Goal: Task Accomplishment & Management: Manage account settings

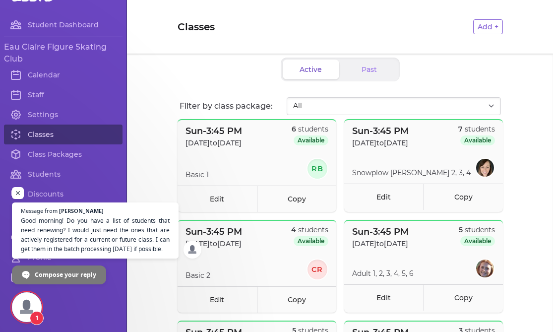
scroll to position [26, 0]
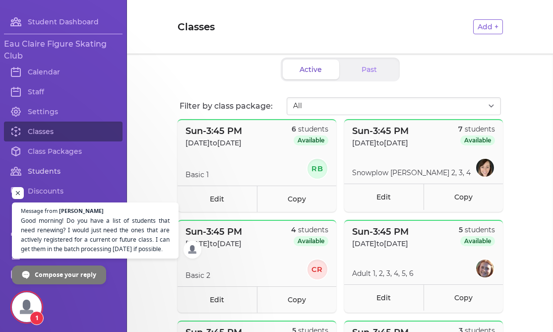
click at [52, 170] on link "Students" at bounding box center [63, 171] width 119 height 20
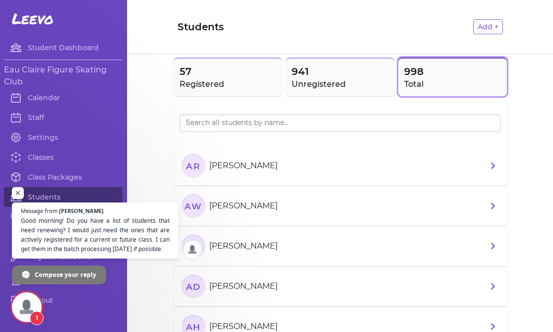
click at [491, 168] on icon at bounding box center [493, 165] width 4 height 7
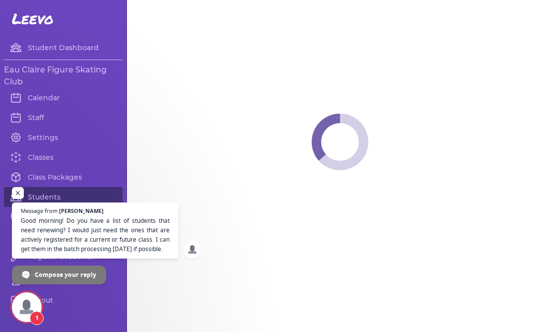
select select "WI"
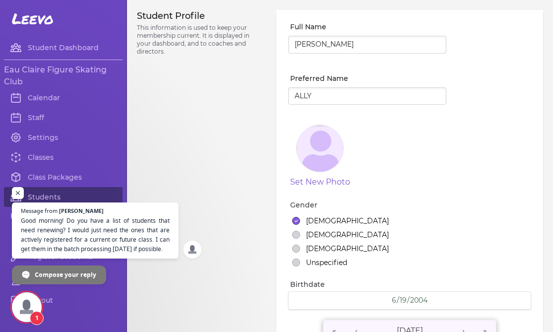
select select "1"
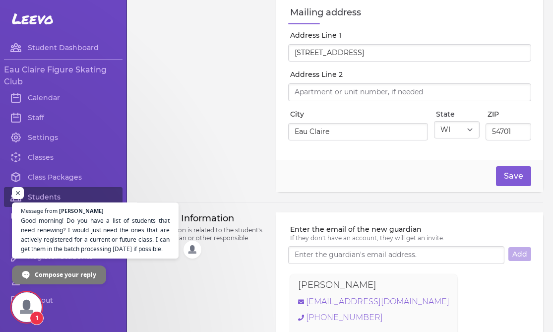
scroll to position [246, 0]
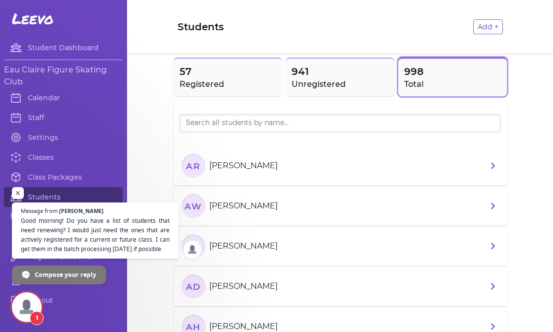
click at [494, 206] on icon at bounding box center [493, 205] width 4 height 7
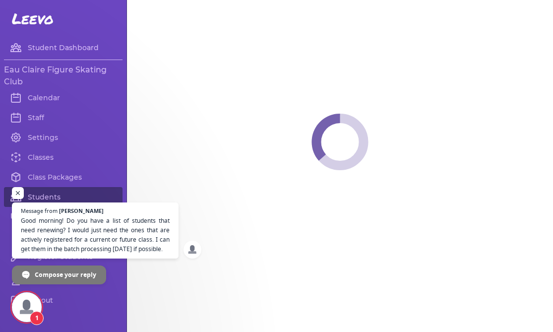
select select "WI"
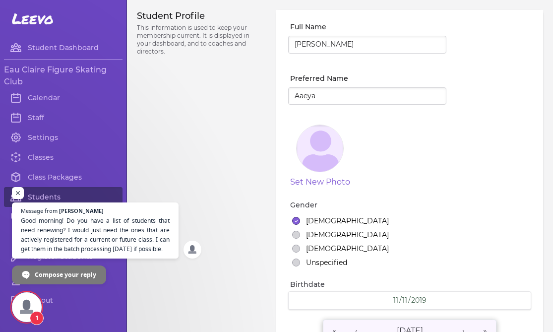
select select "2"
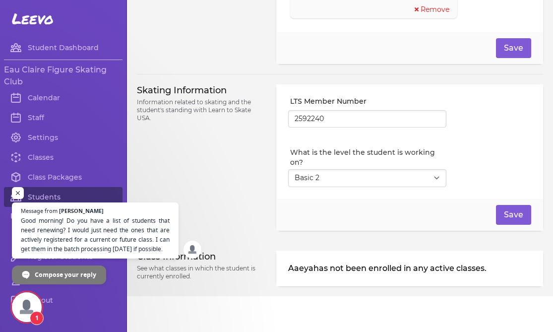
scroll to position [816, 0]
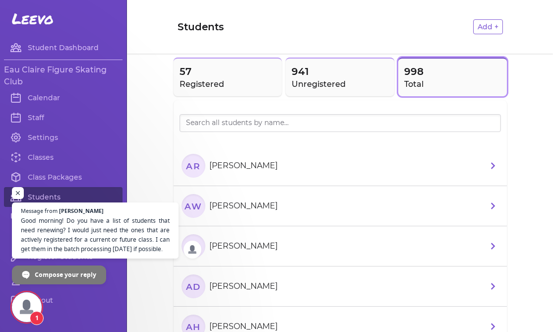
click at [250, 249] on p "[PERSON_NAME]" at bounding box center [243, 246] width 68 height 12
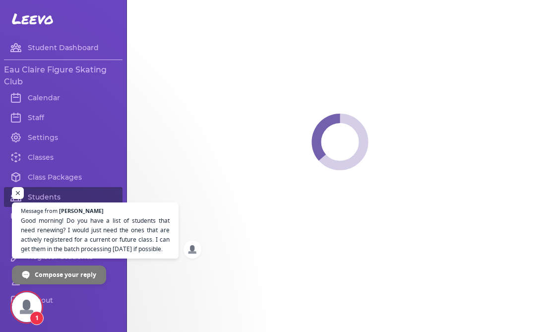
select select "WI"
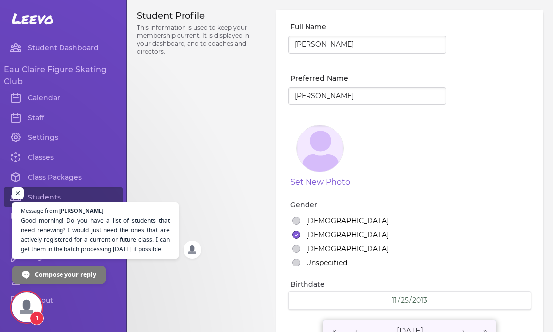
select select "3"
click at [60, 276] on span "Compose your reply" at bounding box center [66, 273] width 62 height 17
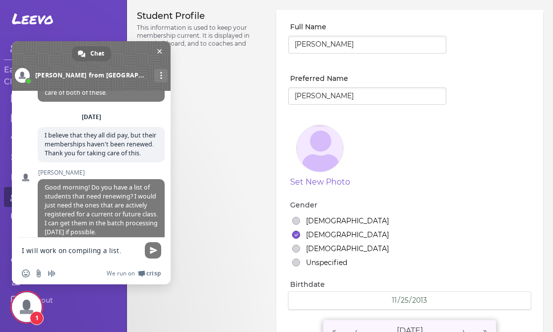
scroll to position [615, 0]
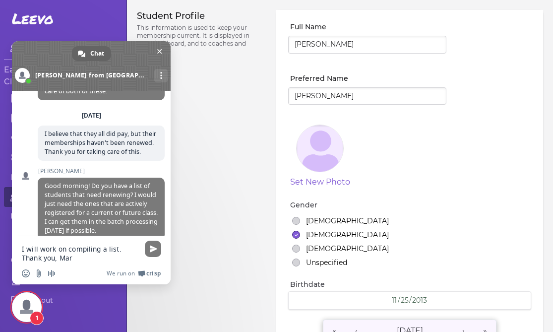
type textarea "I will work on compiling a list. Thank you, [PERSON_NAME]"
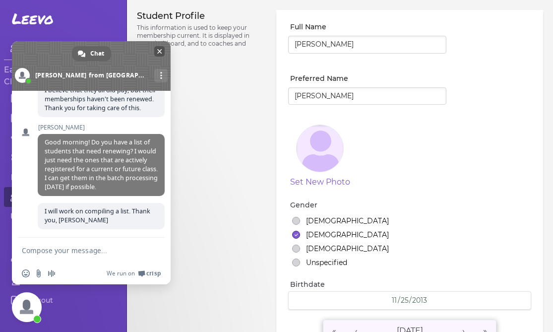
scroll to position [647, 0]
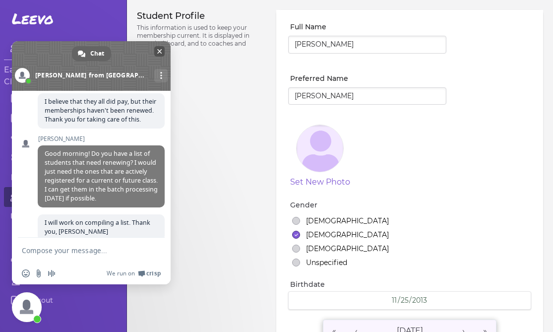
click at [159, 48] on span "Close chat" at bounding box center [159, 51] width 10 height 10
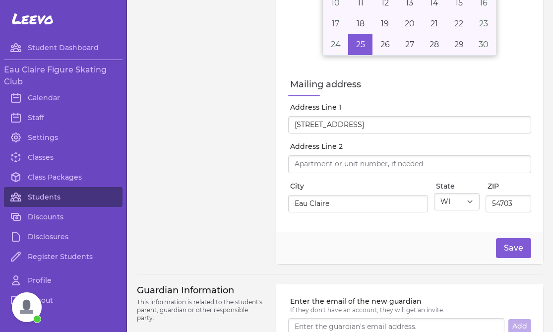
scroll to position [307, 0]
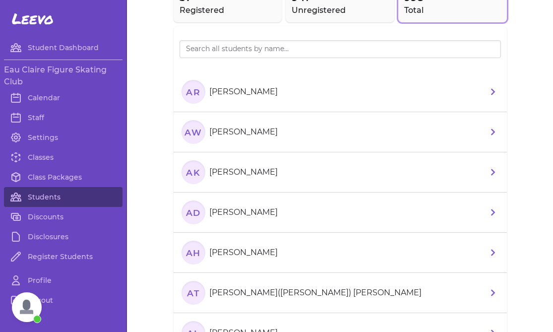
scroll to position [74, 0]
click at [495, 212] on icon at bounding box center [493, 212] width 12 height 12
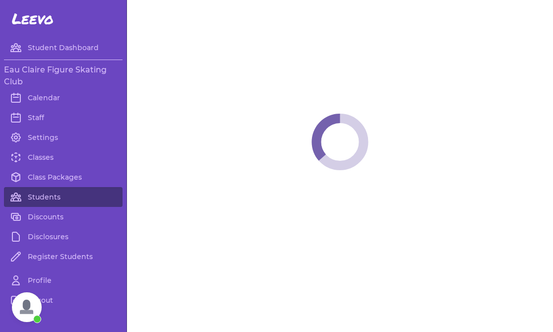
select select "WI"
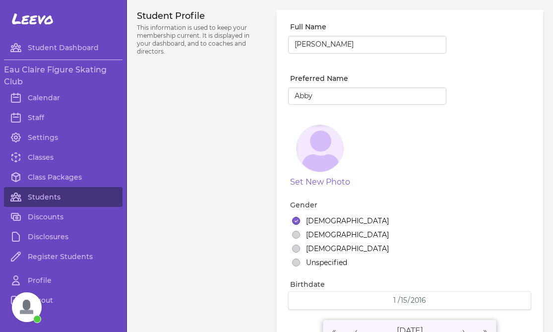
select select "25"
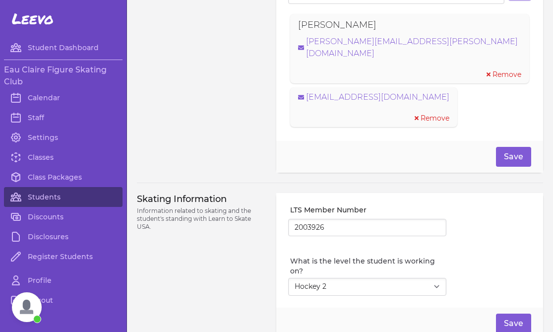
scroll to position [768, 0]
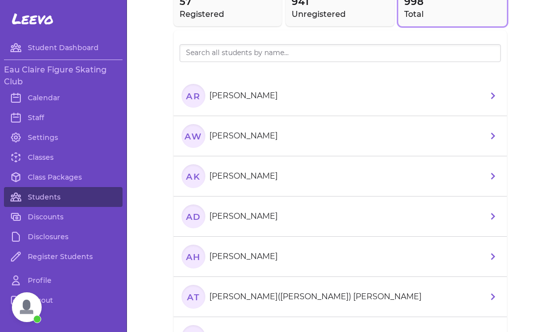
scroll to position [72, 0]
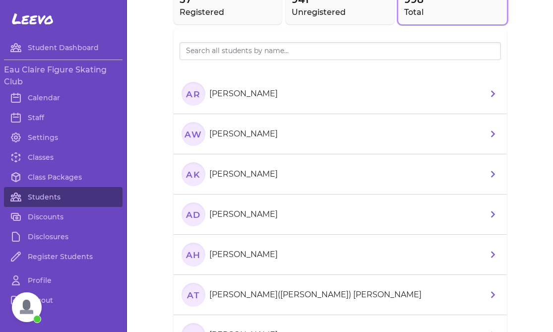
click at [386, 259] on li "AH Abigail Hwang" at bounding box center [340, 255] width 333 height 40
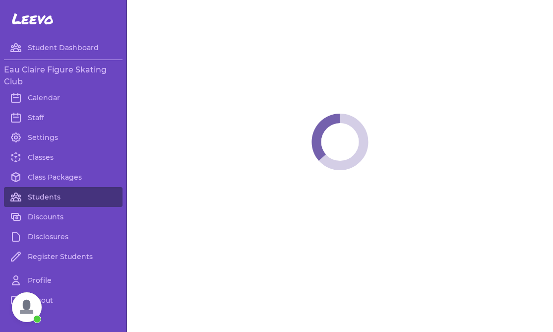
select select "WI"
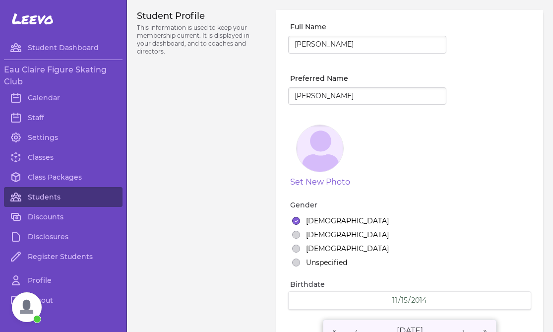
select select "6"
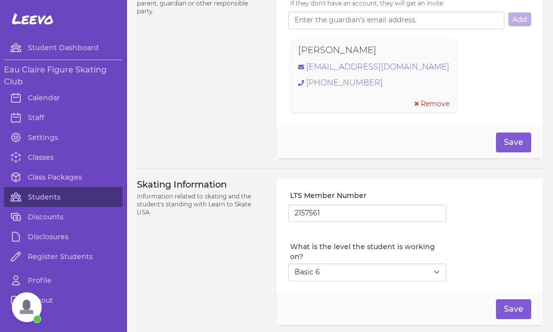
scroll to position [743, 0]
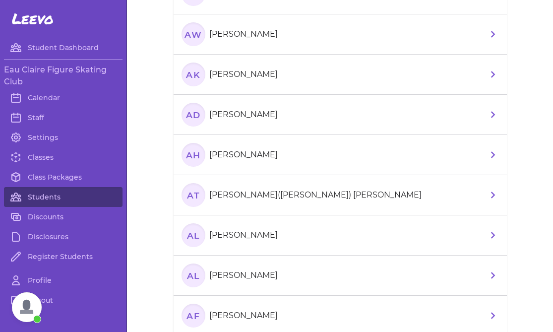
scroll to position [173, 0]
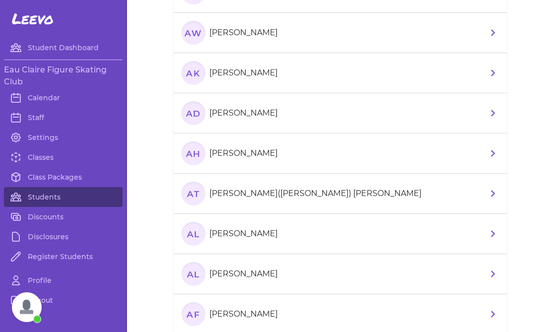
click at [301, 197] on li "AT Abigail(Abby) Taft" at bounding box center [340, 194] width 333 height 40
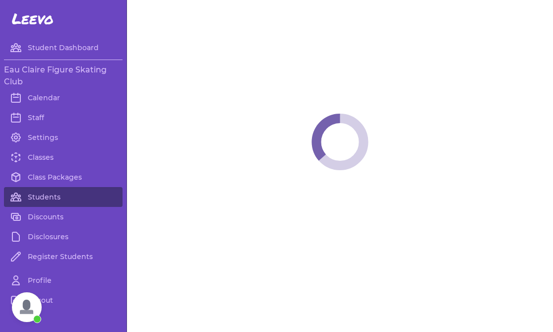
select select "WI"
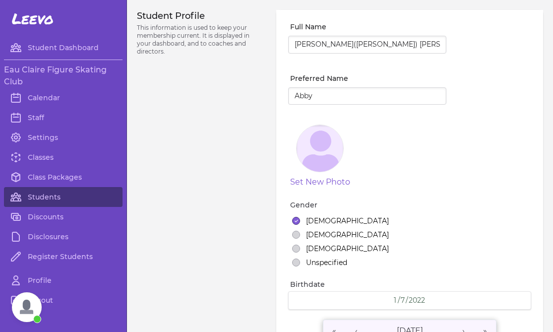
select select "7"
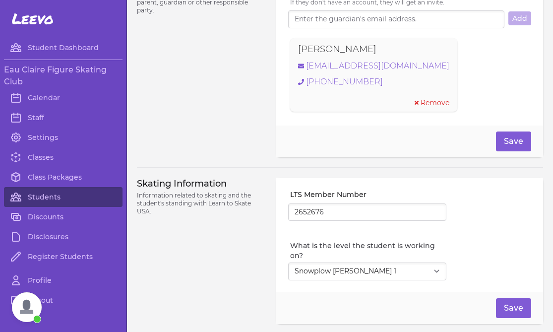
scroll to position [750, 0]
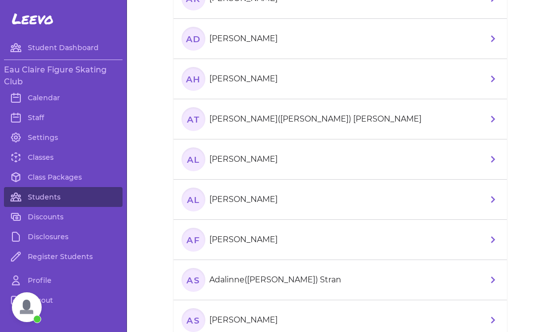
scroll to position [251, 0]
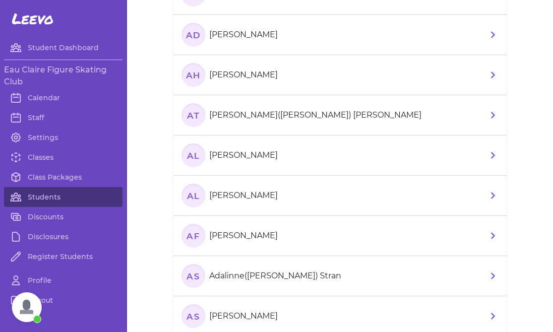
click at [282, 146] on li "AL Abraham Lor" at bounding box center [340, 155] width 333 height 40
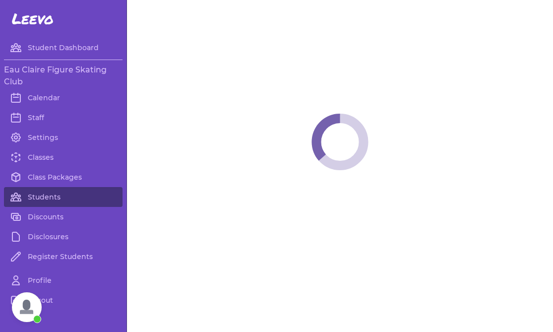
select select "WI"
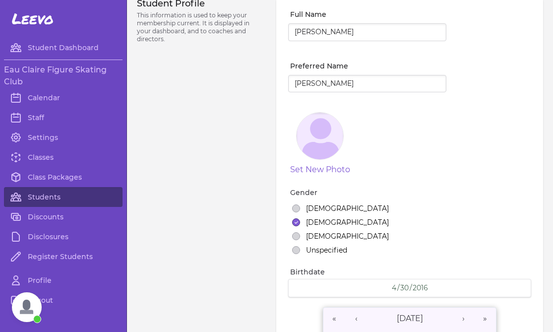
select select "1"
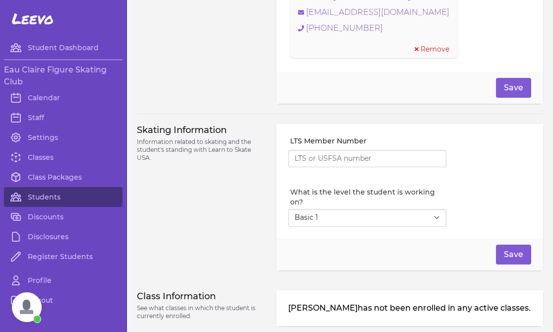
scroll to position [816, 0]
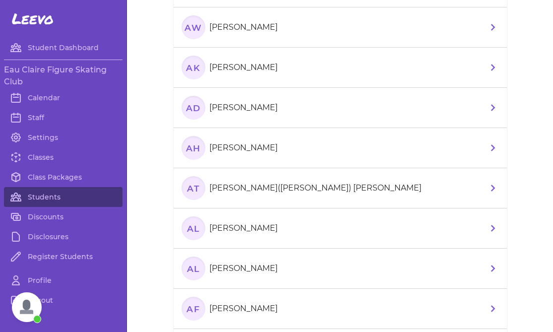
scroll to position [180, 0]
click at [260, 266] on section "Al Abraham lor" at bounding box center [232, 267] width 100 height 24
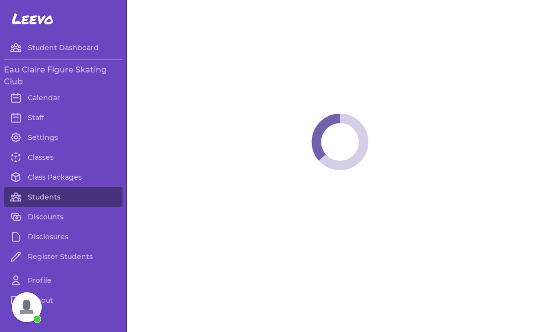
select select "WI"
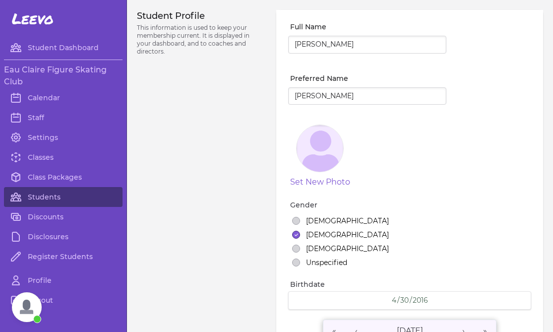
select select "1"
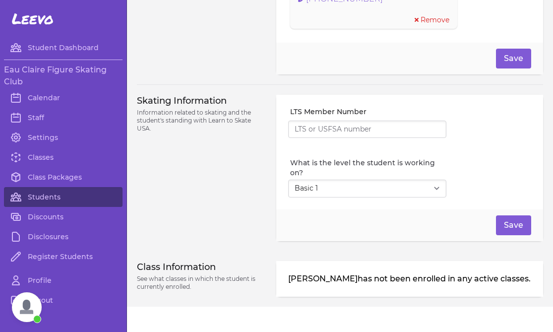
scroll to position [816, 0]
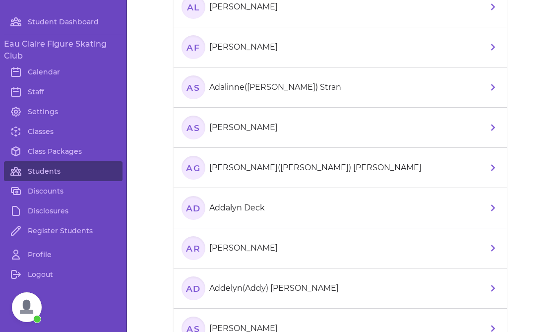
scroll to position [440, 0]
click at [491, 43] on icon at bounding box center [493, 47] width 12 height 12
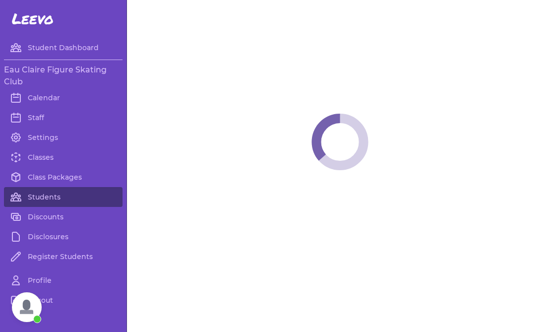
select select "WI"
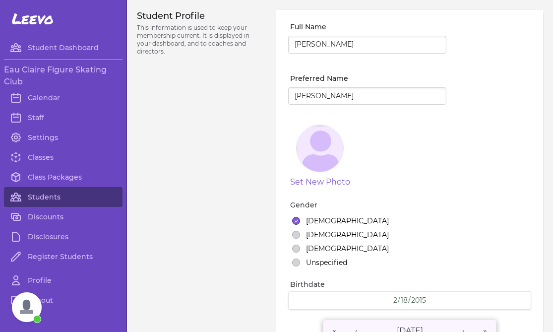
select select "1"
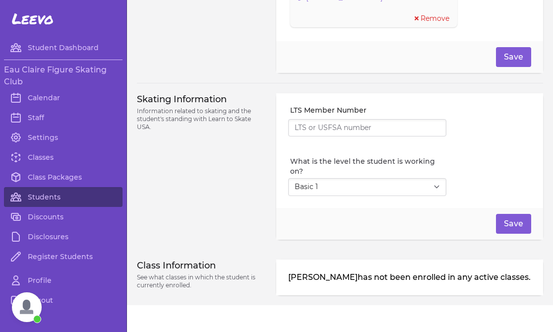
scroll to position [795, 0]
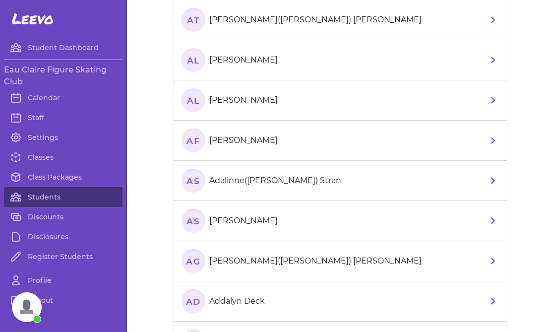
scroll to position [348, 0]
click at [331, 185] on li "AS Adalinne(Addie) Stran" at bounding box center [340, 180] width 333 height 40
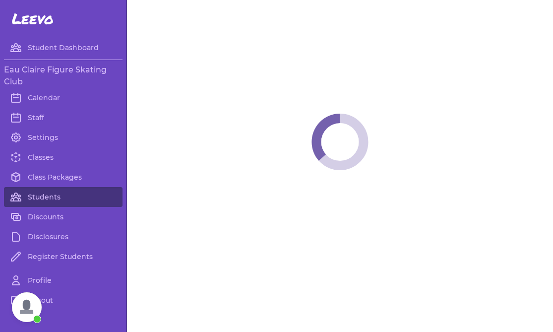
select select "WI"
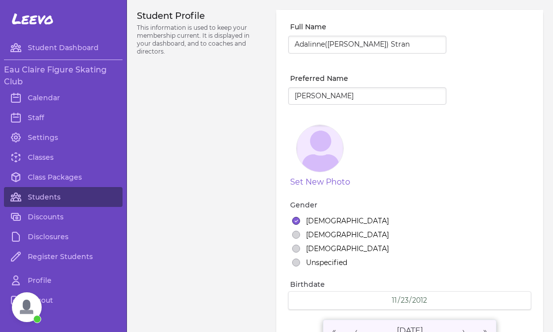
select select "2"
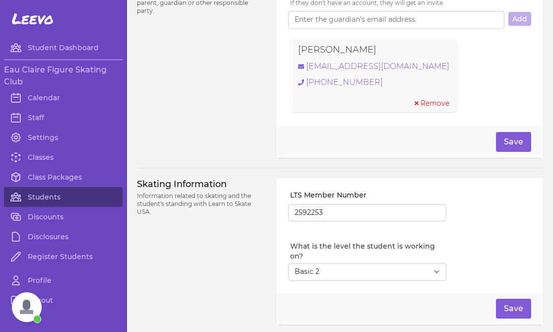
scroll to position [729, 0]
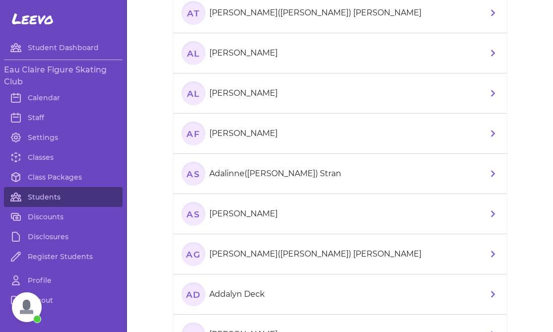
scroll to position [356, 0]
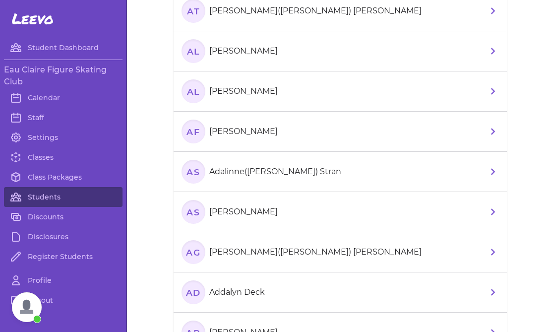
click at [278, 215] on li "AS Adalyn Stockel" at bounding box center [340, 212] width 333 height 40
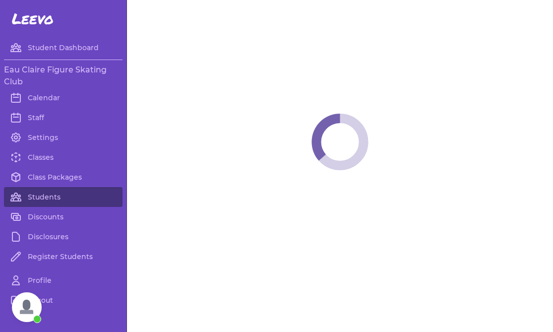
select select "WI"
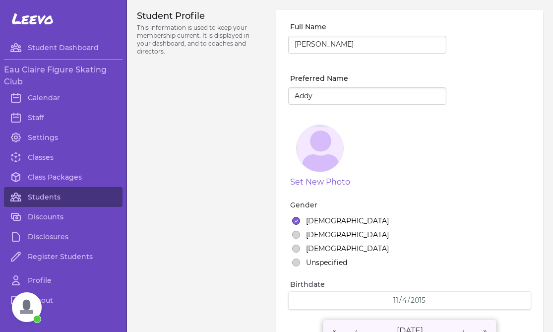
select select "1"
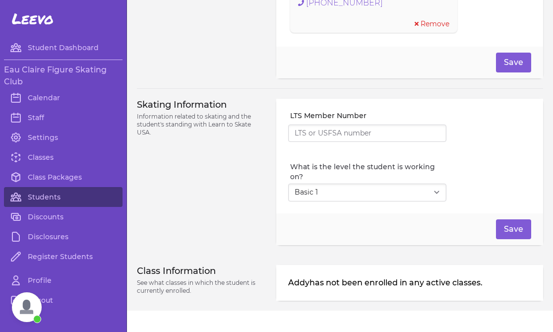
scroll to position [816, 0]
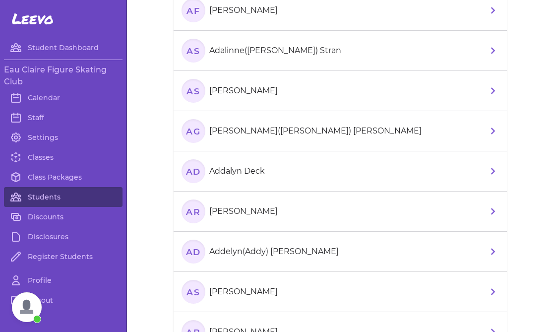
scroll to position [486, 0]
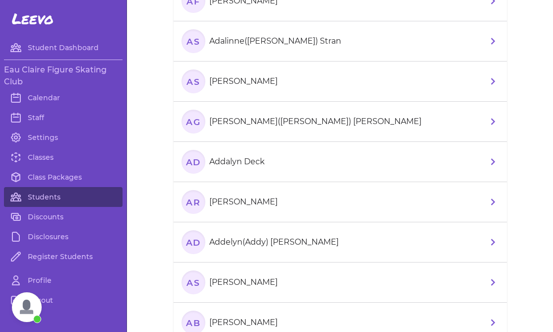
click at [274, 119] on p "[PERSON_NAME]([PERSON_NAME]) [PERSON_NAME]" at bounding box center [315, 122] width 212 height 12
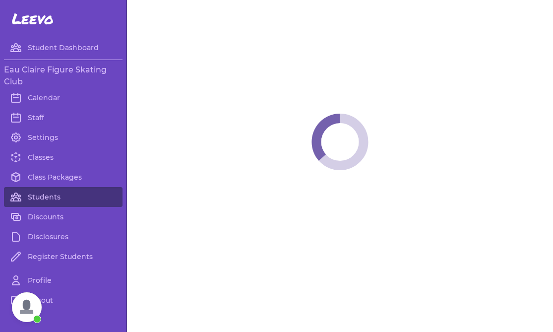
select select "WI"
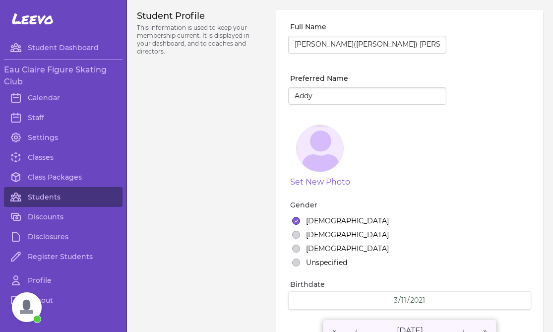
select select "7"
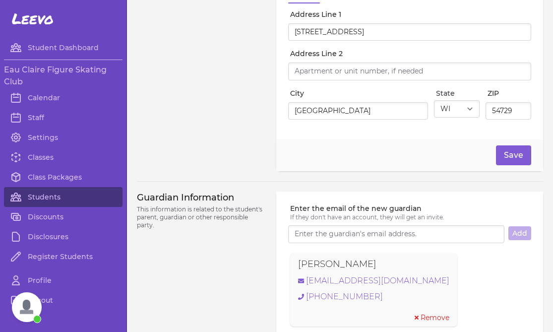
scroll to position [827, 0]
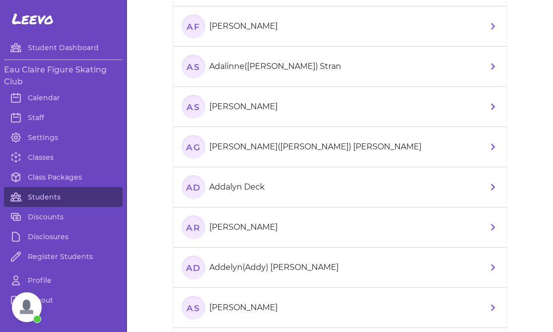
scroll to position [461, 0]
click at [262, 186] on p "Addalyn Deck" at bounding box center [237, 187] width 56 height 12
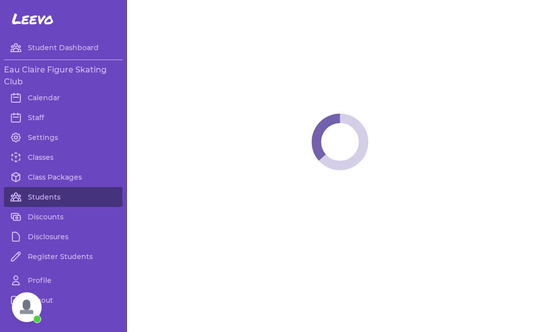
select select "WI"
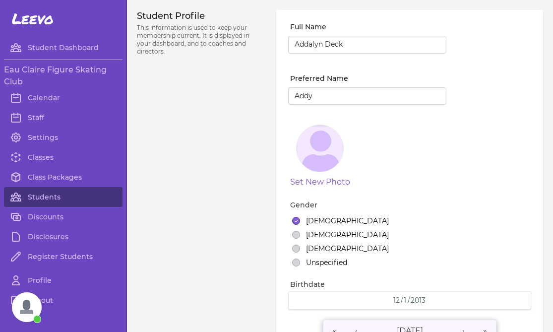
select select "1"
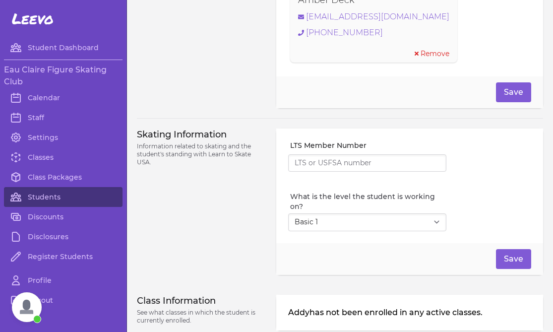
scroll to position [816, 0]
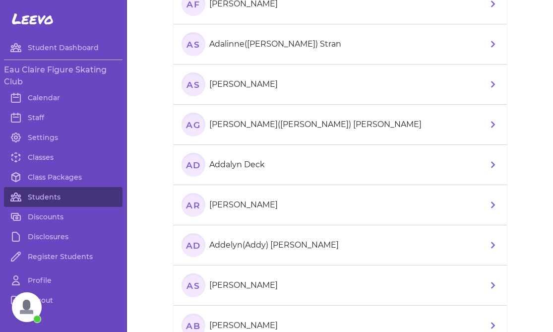
scroll to position [484, 0]
click at [250, 208] on p "[PERSON_NAME]" at bounding box center [243, 204] width 68 height 12
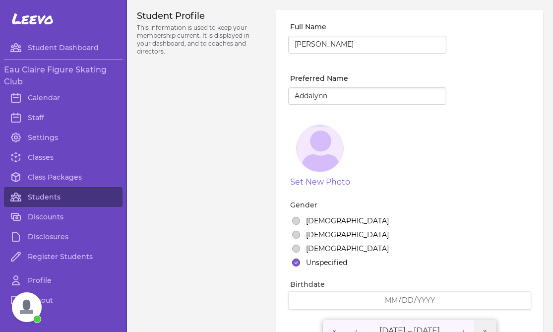
select select "24"
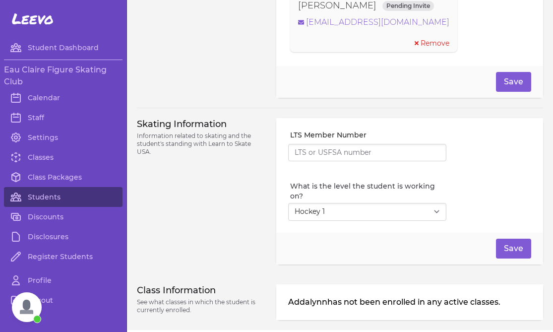
scroll to position [780, 0]
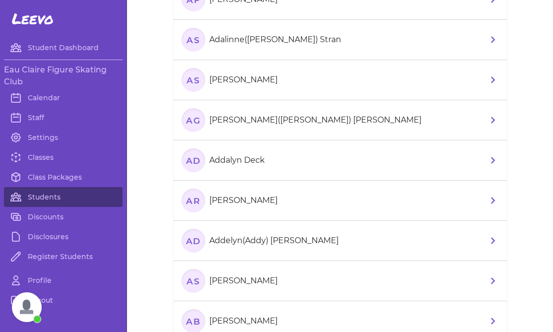
scroll to position [504, 0]
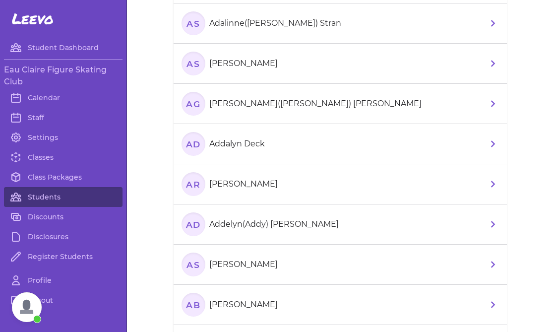
click at [256, 191] on section "AR Addalynn Roebuck" at bounding box center [232, 184] width 100 height 24
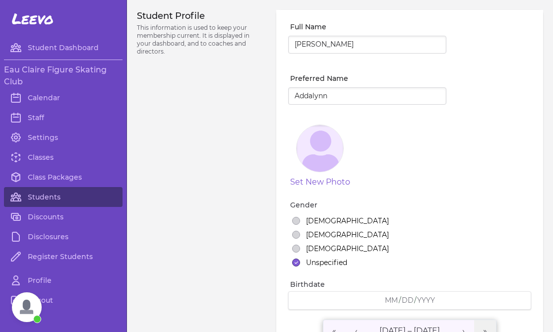
select select "24"
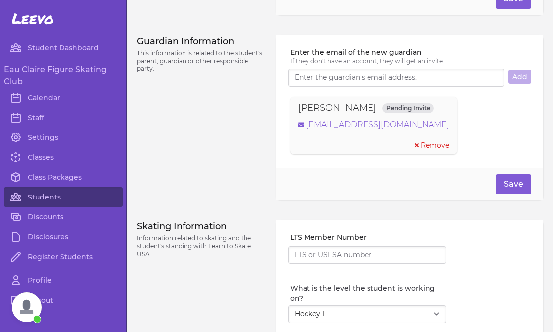
scroll to position [669, 0]
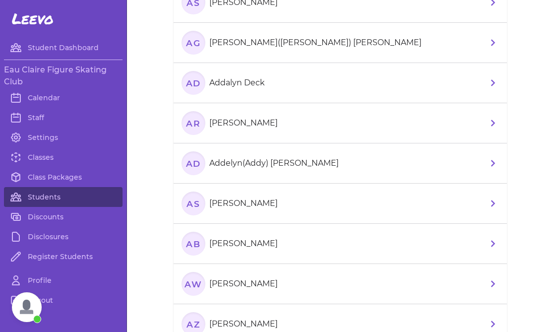
scroll to position [566, 0]
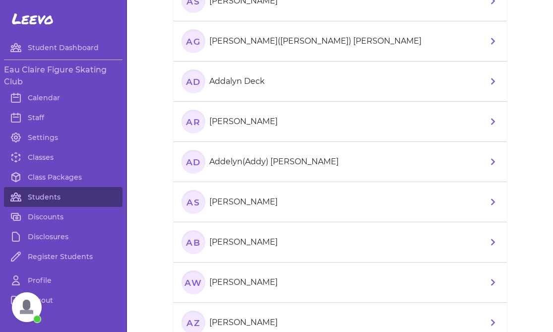
click at [268, 242] on p "[PERSON_NAME]" at bounding box center [243, 242] width 68 height 12
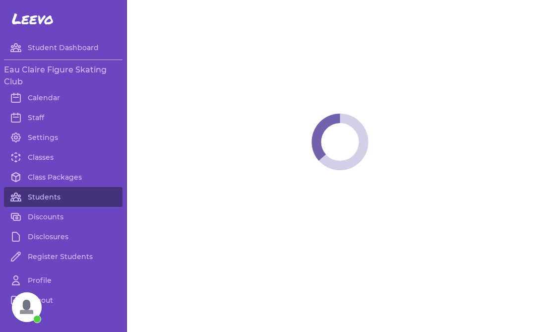
select select "WI"
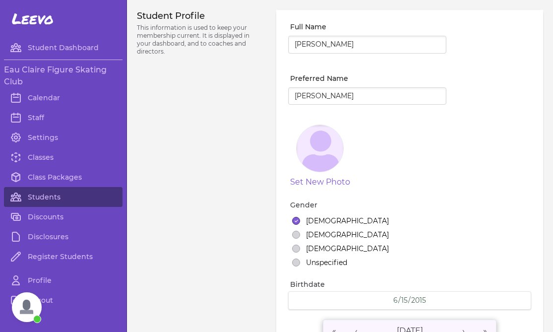
select select "3"
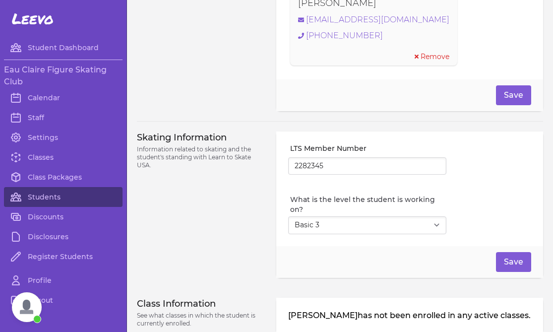
scroll to position [816, 0]
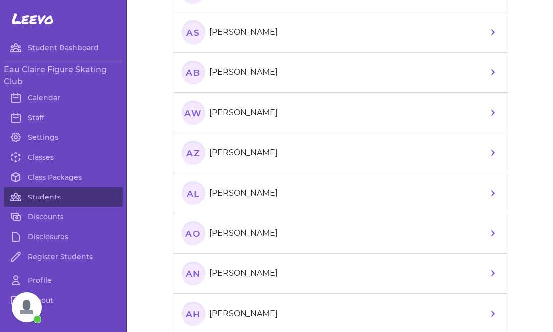
scroll to position [742, 0]
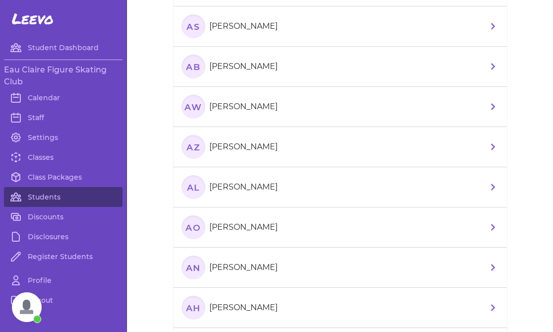
click at [246, 144] on p "[PERSON_NAME]" at bounding box center [243, 147] width 68 height 12
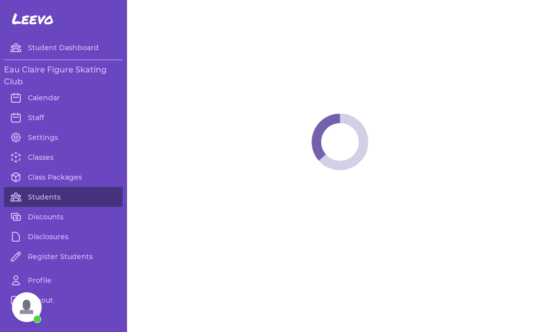
select select "WI"
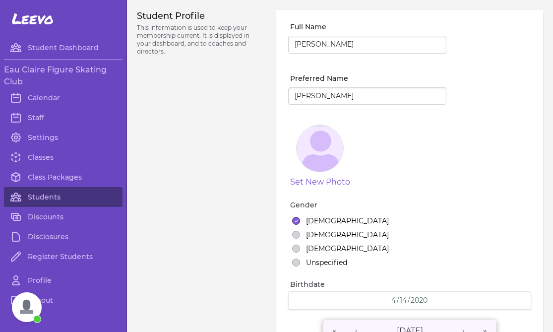
select select "4"
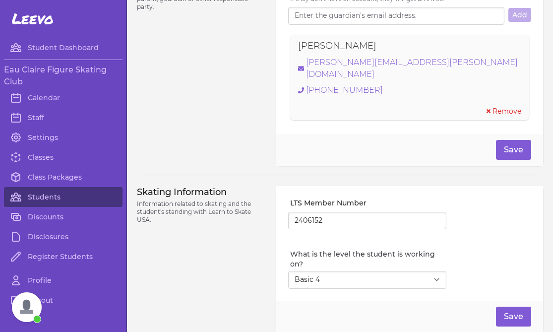
scroll to position [727, 0]
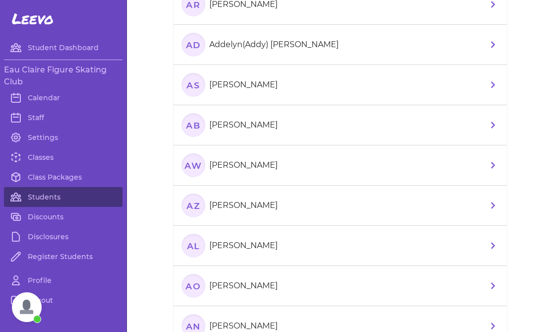
scroll to position [684, 0]
click at [261, 246] on p "[PERSON_NAME]" at bounding box center [243, 245] width 68 height 12
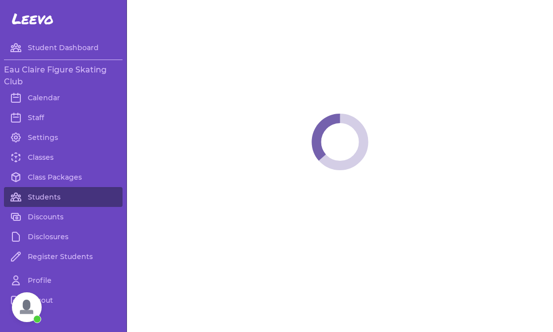
select select "WI"
select select "4"
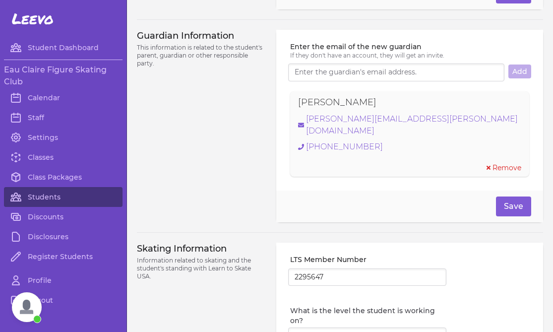
scroll to position [816, 0]
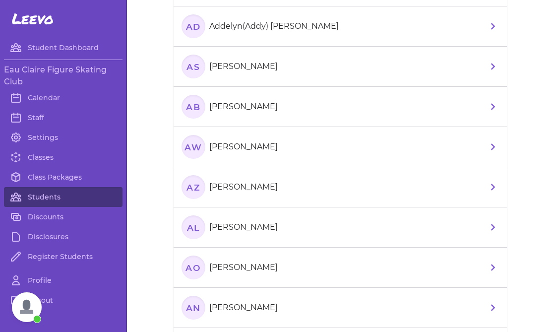
scroll to position [718, 0]
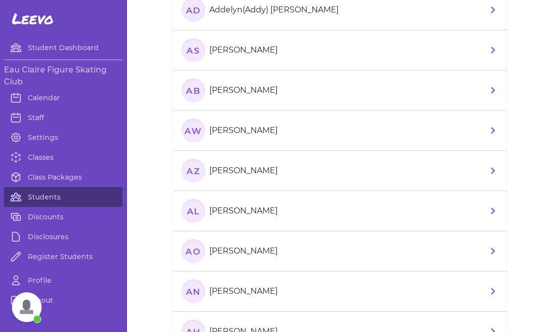
click at [258, 256] on p "[PERSON_NAME]" at bounding box center [243, 251] width 68 height 12
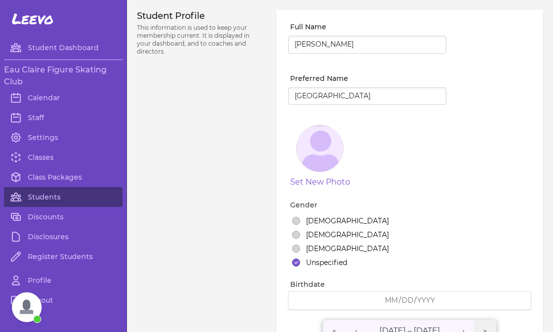
select select "7"
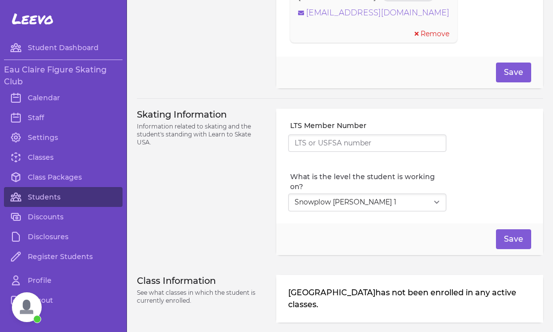
scroll to position [780, 0]
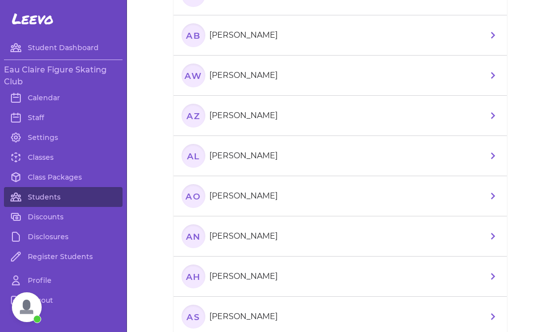
scroll to position [784, 0]
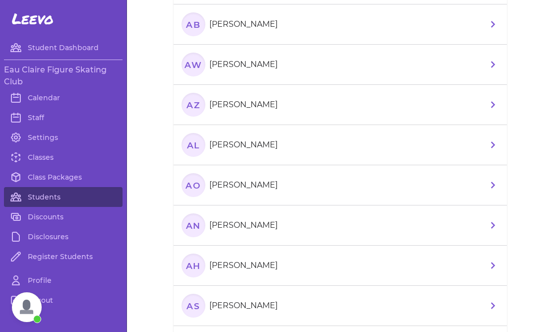
click at [262, 227] on p "[PERSON_NAME]" at bounding box center [243, 225] width 68 height 12
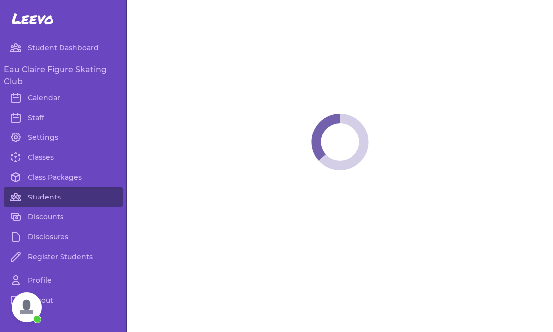
select select "WI"
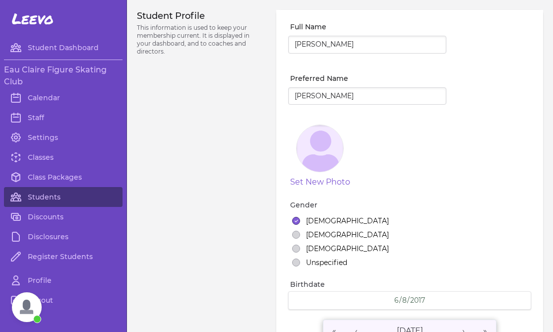
select select "2"
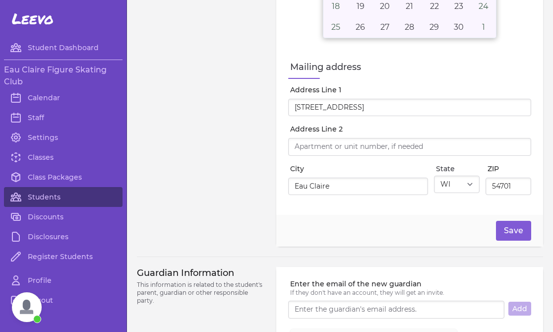
scroll to position [816, 0]
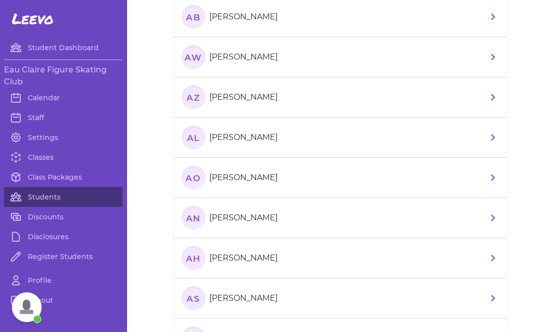
scroll to position [795, 0]
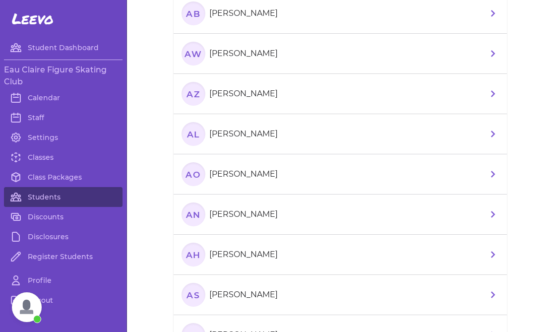
click at [251, 289] on p "[PERSON_NAME]" at bounding box center [243, 295] width 68 height 12
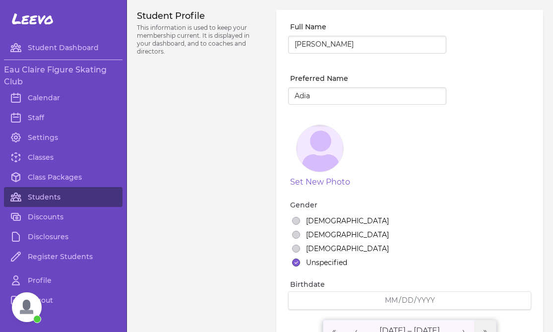
select select "1"
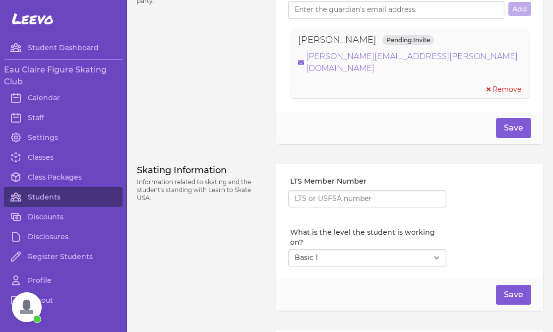
scroll to position [780, 0]
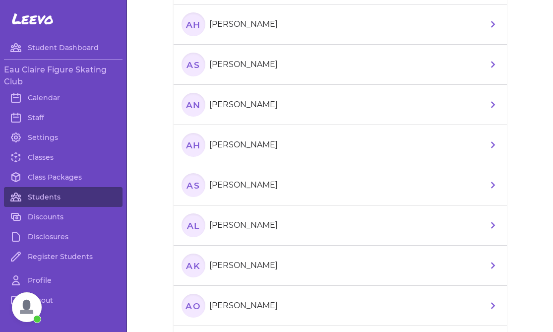
scroll to position [1025, 0]
click at [252, 102] on p "[PERSON_NAME]" at bounding box center [243, 105] width 68 height 12
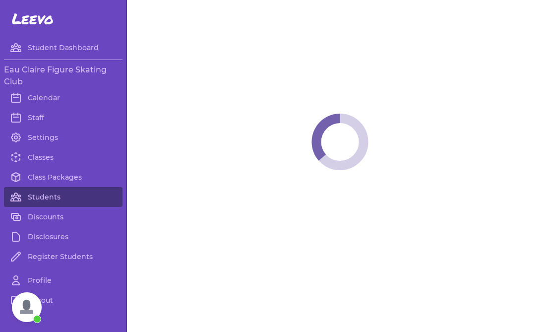
select select "WI"
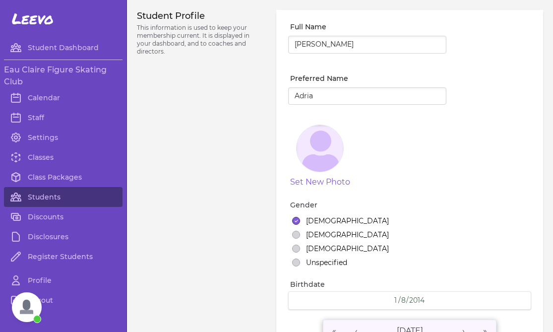
select select "3"
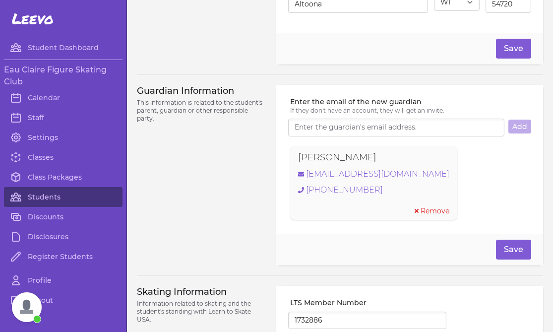
scroll to position [644, 0]
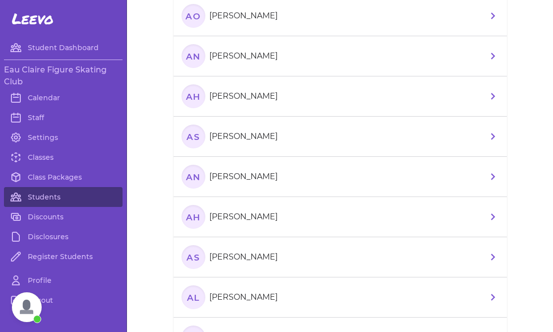
scroll to position [964, 0]
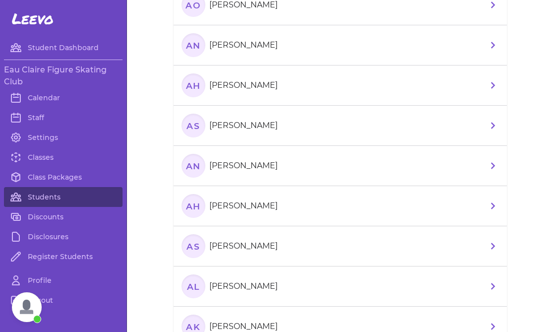
click at [229, 205] on p "[PERSON_NAME]" at bounding box center [243, 206] width 68 height 12
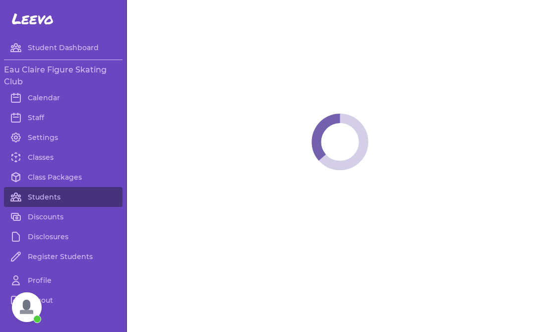
select select "WI"
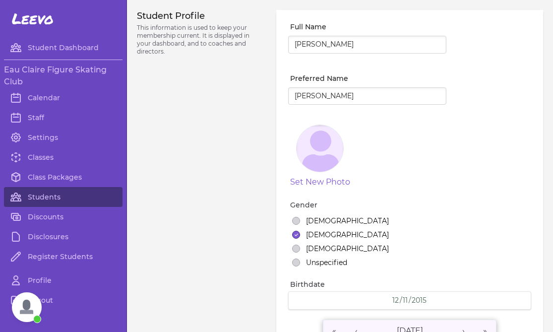
select select "3"
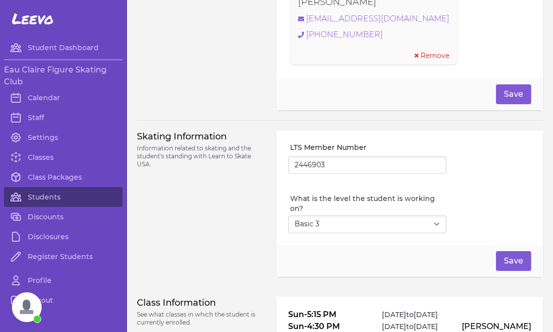
scroll to position [769, 0]
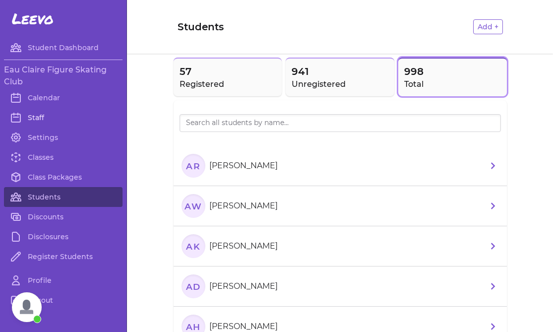
scroll to position [26, 0]
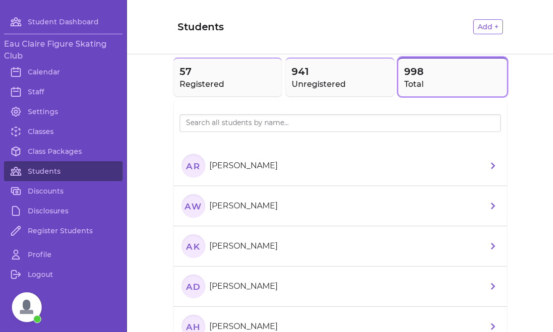
click at [24, 301] on span "Open chat" at bounding box center [27, 307] width 30 height 30
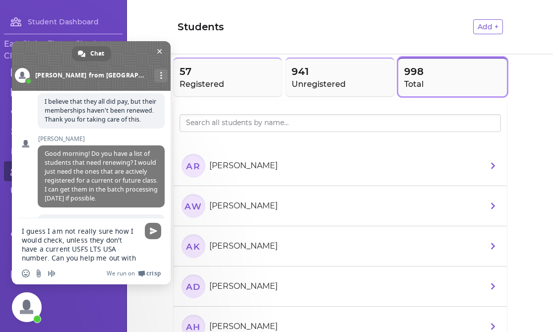
type textarea "I guess I am not really sure how I would check, unless they don't have a curren…"
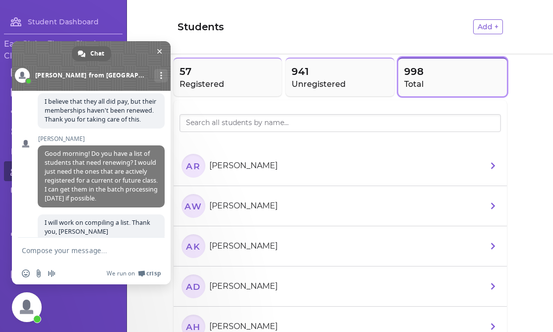
scroll to position [711, 0]
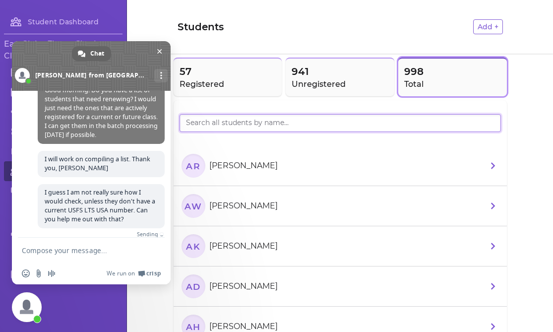
click at [211, 126] on input "search" at bounding box center [340, 123] width 321 height 18
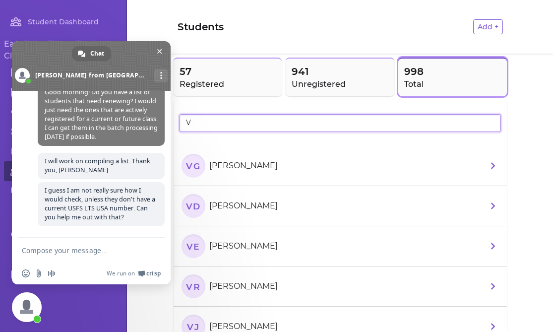
scroll to position [695, 0]
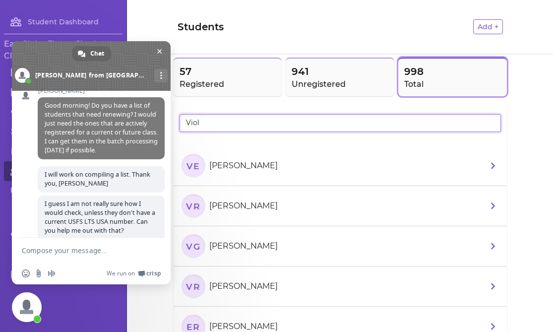
type input "Viol"
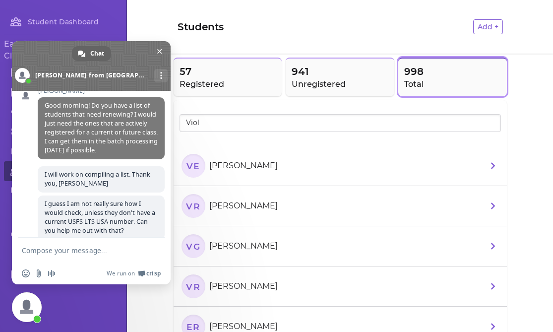
click at [293, 204] on li "VR Violet Ramos" at bounding box center [340, 206] width 333 height 40
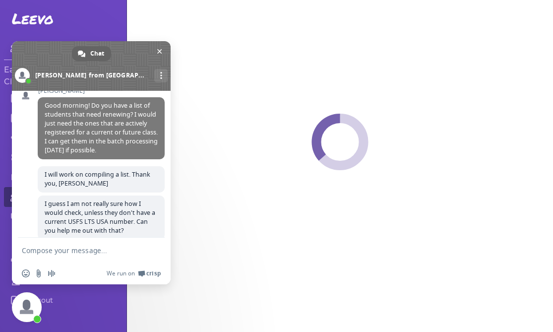
select select "WI"
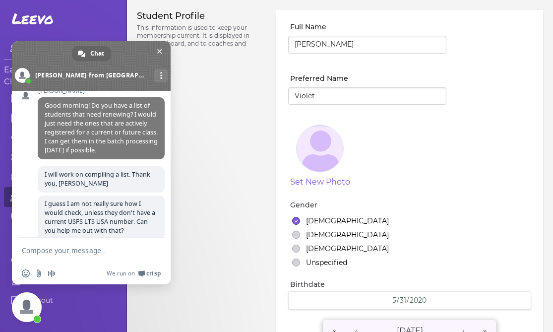
select select "1"
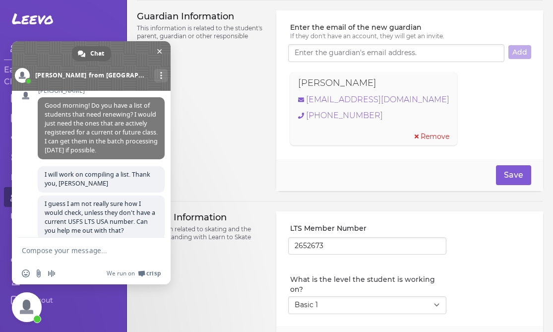
scroll to position [552, 0]
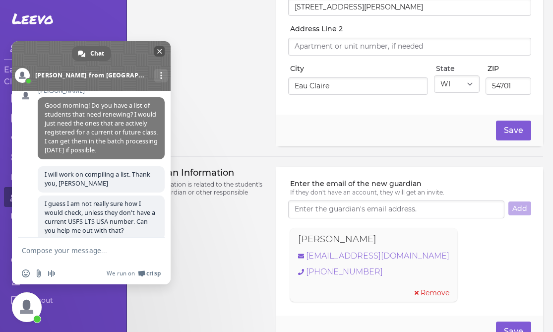
click at [160, 53] on span "Close chat" at bounding box center [159, 51] width 5 height 5
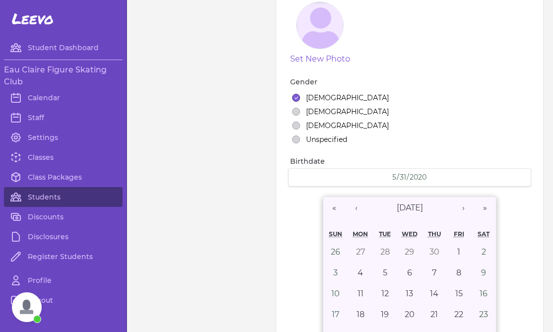
scroll to position [0, 0]
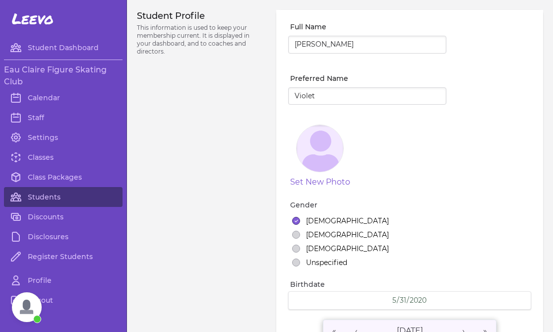
click at [25, 314] on span "Open chat" at bounding box center [27, 307] width 30 height 30
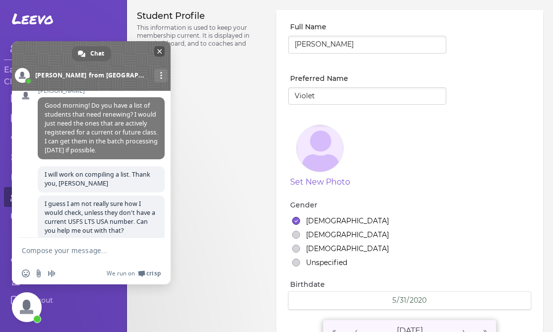
click at [160, 53] on span "Close chat" at bounding box center [159, 51] width 5 height 5
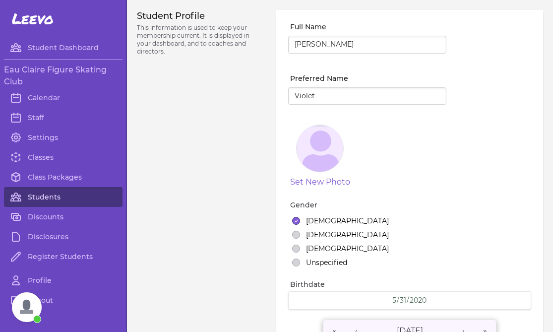
click at [42, 200] on link "Students" at bounding box center [63, 197] width 119 height 20
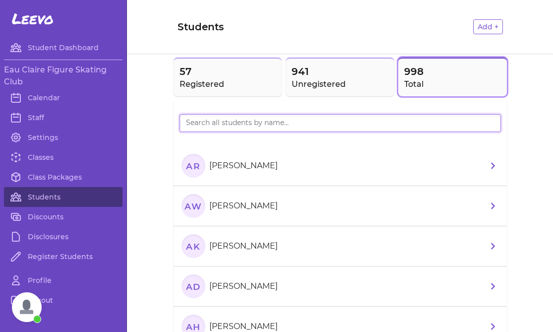
click at [234, 122] on input "search" at bounding box center [340, 123] width 321 height 18
type input "s"
type input "elian"
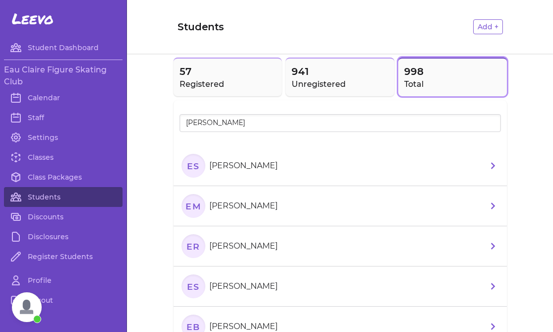
click at [255, 162] on p "[PERSON_NAME]" at bounding box center [243, 166] width 68 height 12
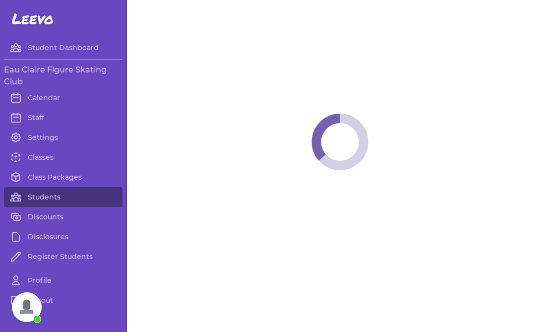
select select "WI"
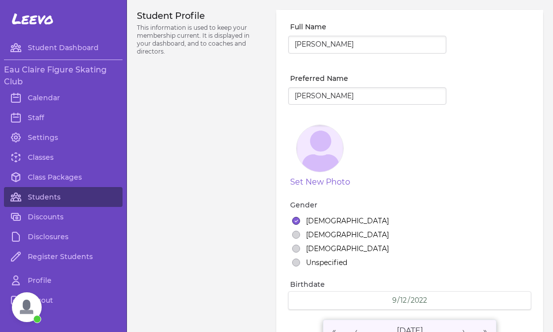
select select "7"
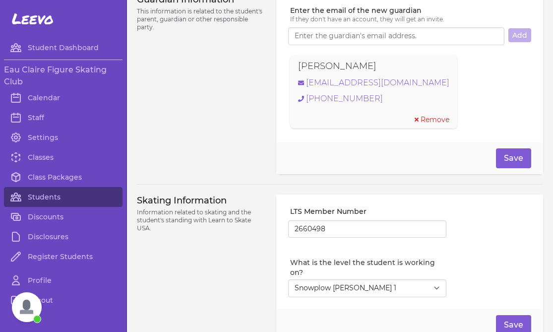
scroll to position [708, 0]
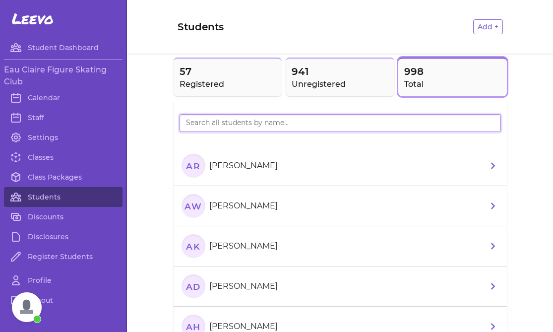
click at [194, 125] on input "search" at bounding box center [340, 123] width 321 height 18
type input "Joey Won"
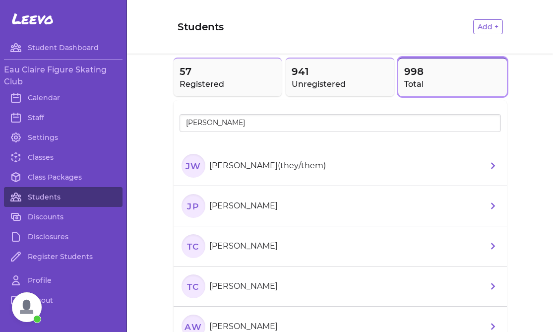
click at [275, 167] on p "[PERSON_NAME](they/them)" at bounding box center [267, 166] width 117 height 12
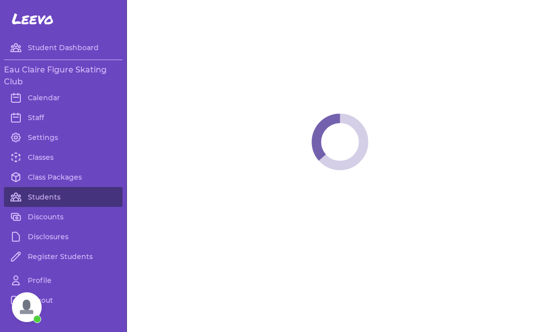
select select "WI"
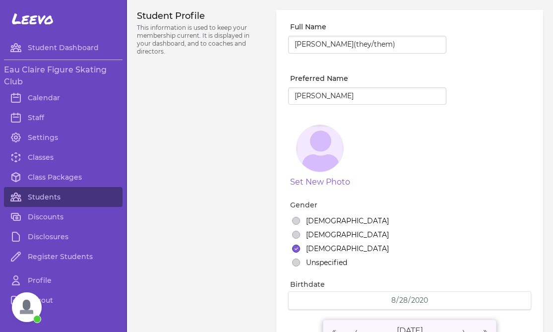
select select "9"
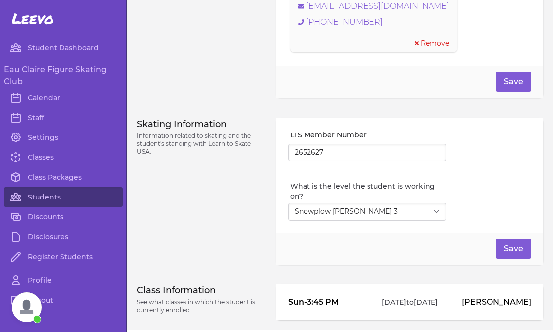
scroll to position [836, 0]
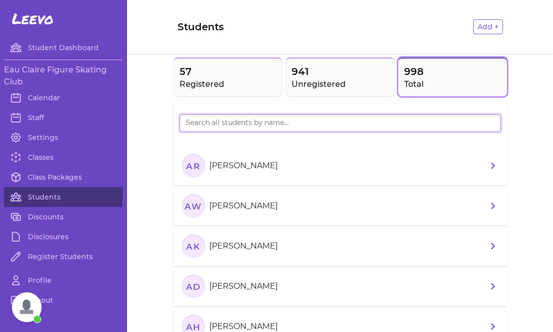
click at [208, 119] on input "search" at bounding box center [340, 123] width 321 height 18
type input "[PERSON_NAME]"
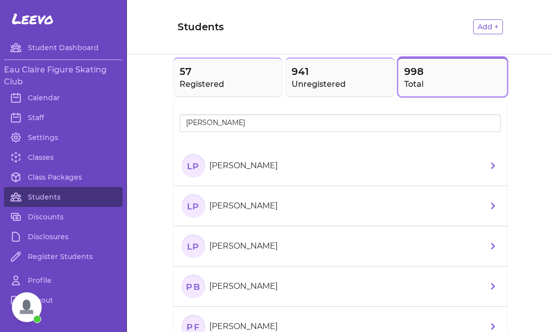
click at [219, 173] on section "LP Lucy Perzichilli" at bounding box center [232, 166] width 100 height 24
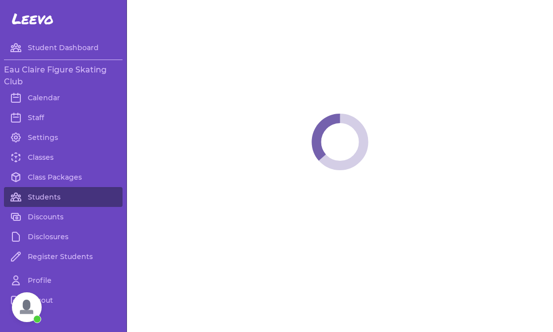
select select "WI"
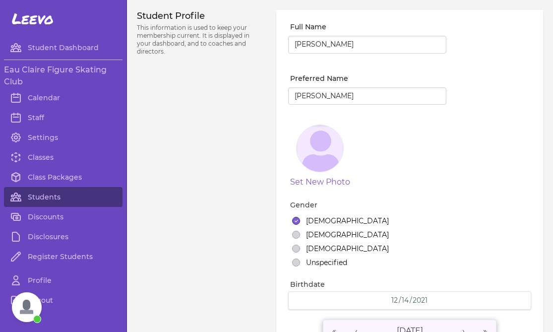
select select "7"
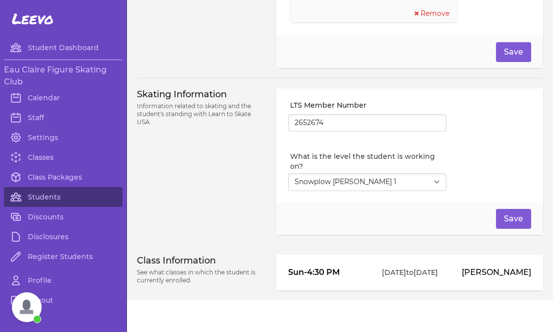
scroll to position [816, 0]
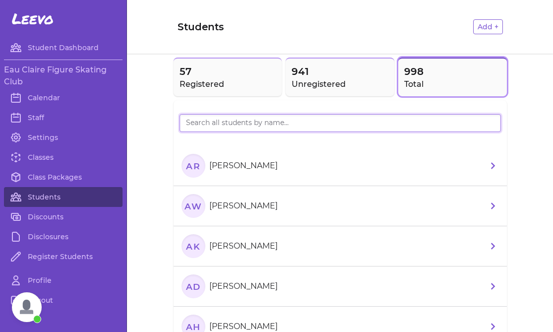
click at [226, 120] on input "search" at bounding box center [340, 123] width 321 height 18
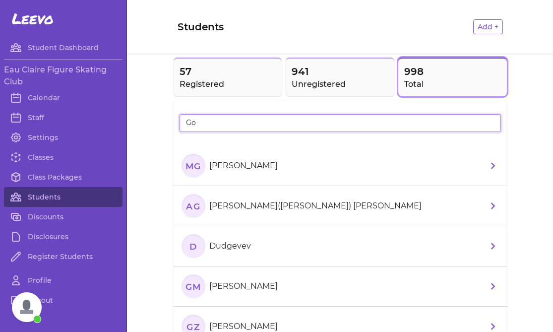
type input "G"
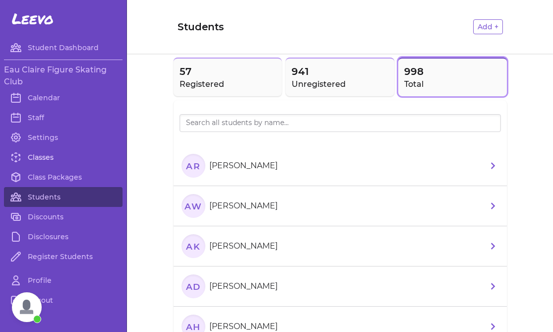
click at [51, 154] on link "Classes" at bounding box center [63, 157] width 119 height 20
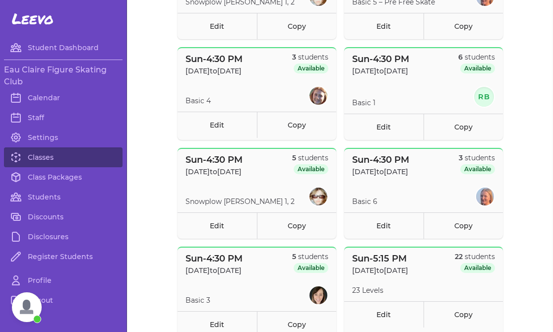
scroll to position [387, 0]
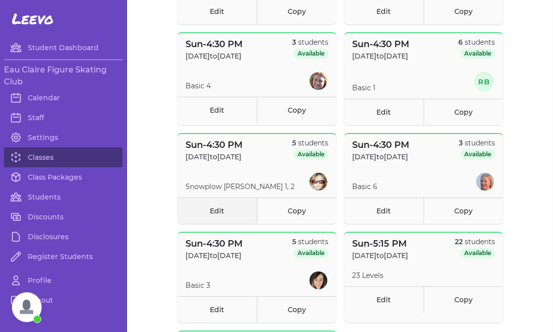
click at [218, 211] on link "Edit" at bounding box center [217, 210] width 79 height 26
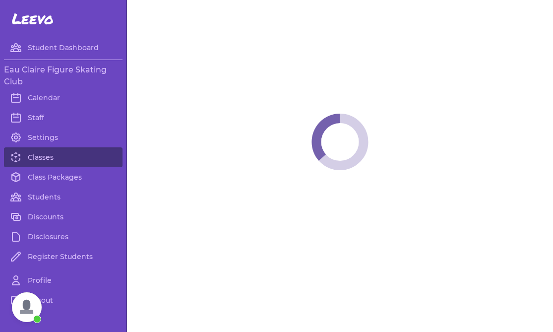
select select "0"
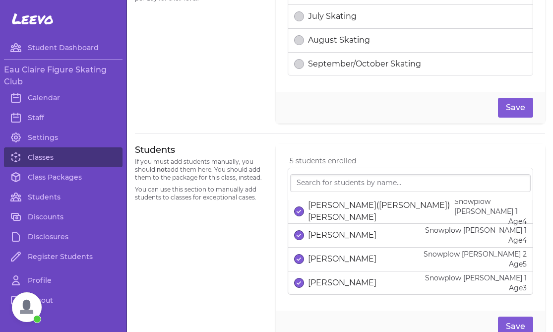
scroll to position [537, 0]
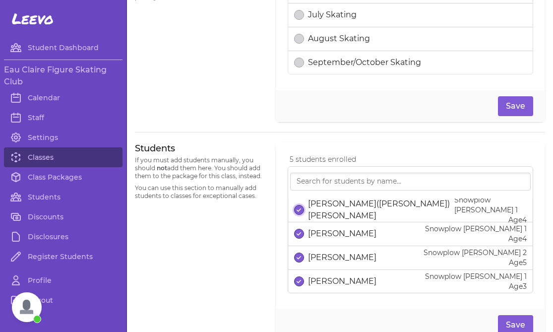
click at [299, 210] on line "select date" at bounding box center [300, 210] width 2 height 2
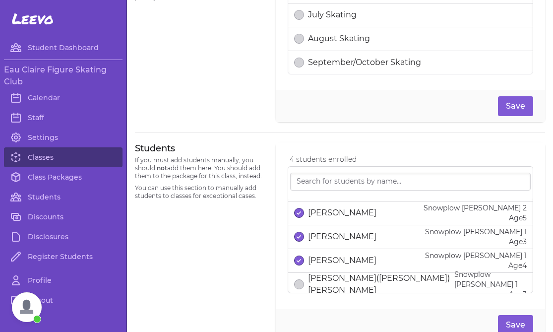
scroll to position [46, 0]
click at [299, 260] on line "select date" at bounding box center [300, 259] width 2 height 2
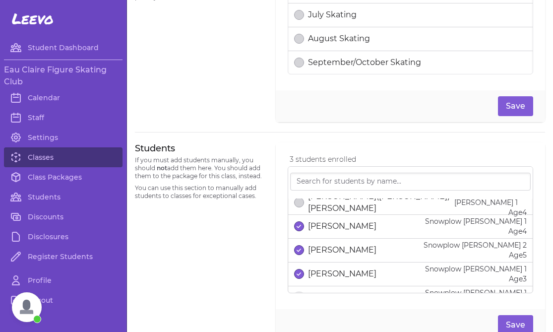
scroll to position [12, 0]
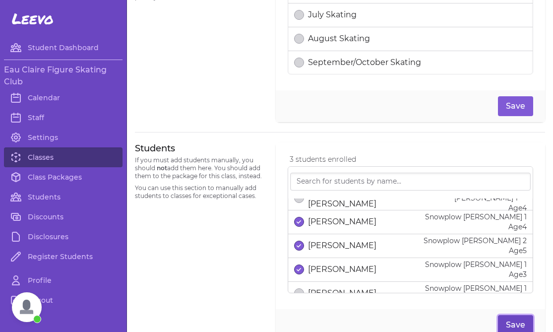
click at [517, 319] on button "Save" at bounding box center [515, 325] width 35 height 20
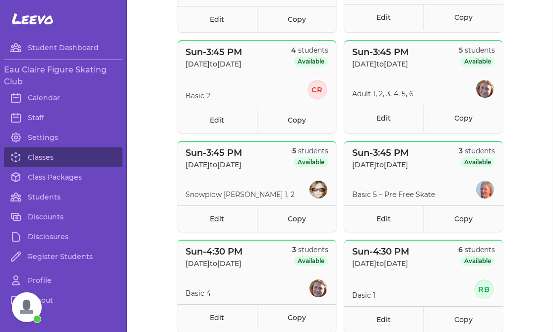
scroll to position [182, 0]
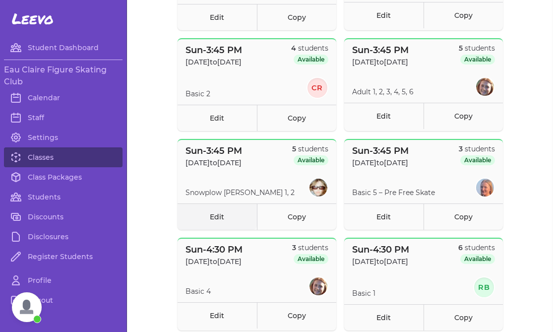
click at [244, 215] on link "Edit" at bounding box center [217, 216] width 79 height 26
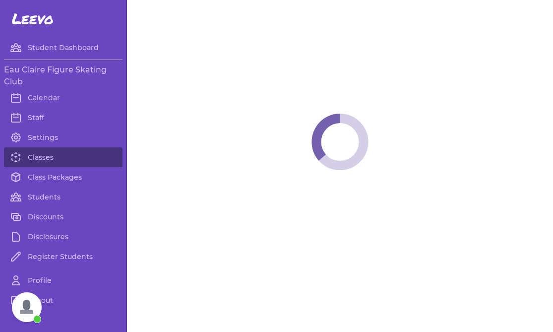
select select "0"
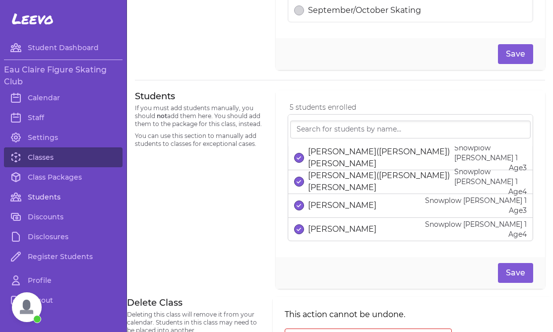
click at [44, 196] on link "Students" at bounding box center [63, 197] width 119 height 20
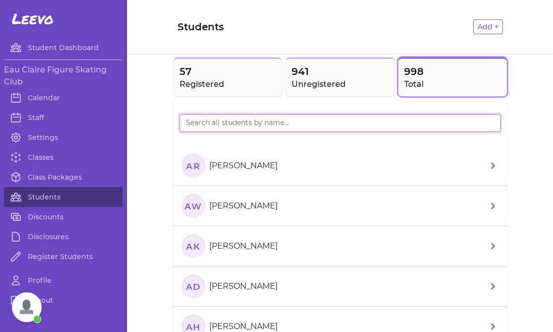
click at [247, 123] on input "search" at bounding box center [340, 123] width 321 height 18
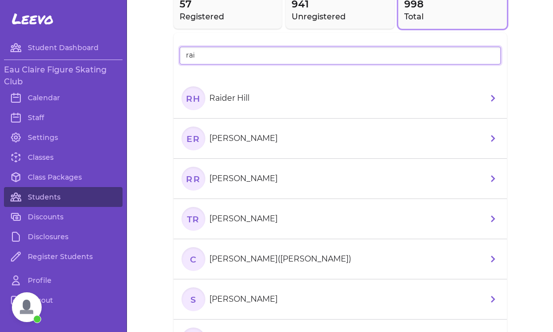
scroll to position [68, 0]
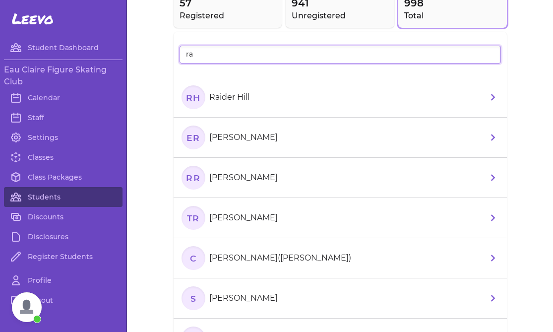
type input "r"
type input "tai"
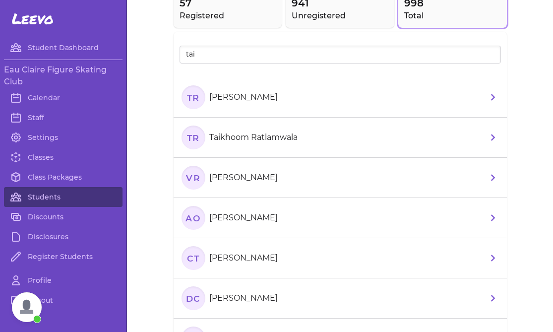
click at [285, 127] on section "TR Taikhoom Ratlamwala" at bounding box center [242, 138] width 120 height 24
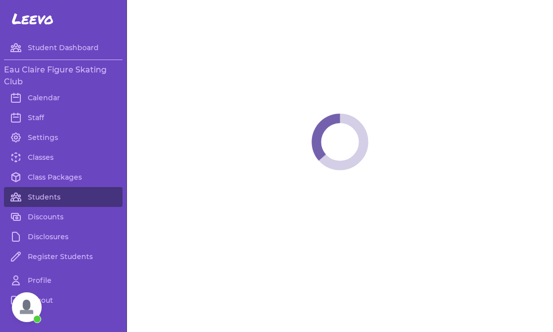
select select "WI"
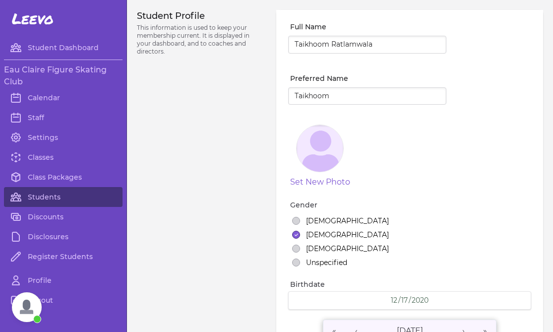
select select "8"
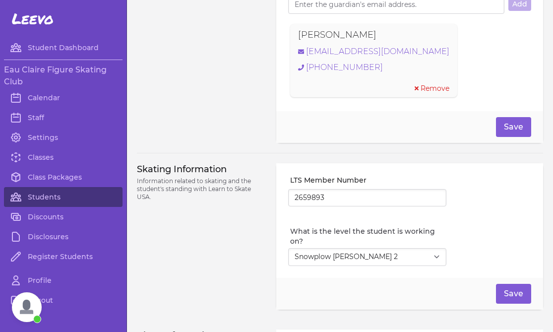
scroll to position [737, 0]
click at [30, 301] on span "Open chat" at bounding box center [27, 307] width 30 height 30
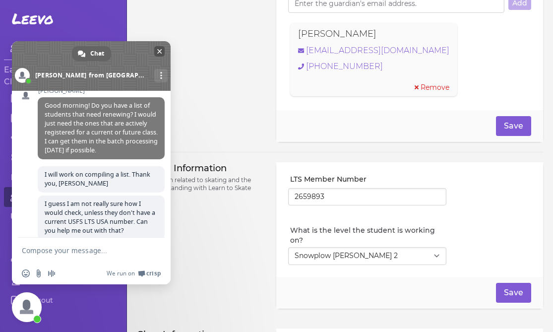
click at [161, 52] on span "Close chat" at bounding box center [159, 51] width 5 height 5
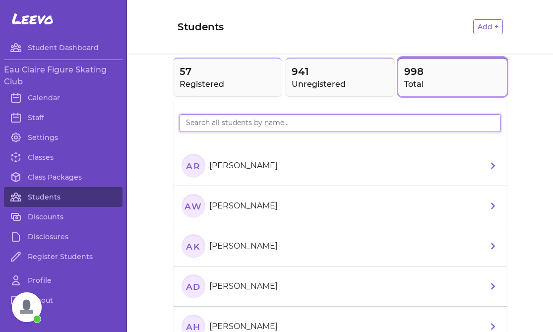
click at [204, 121] on input "search" at bounding box center [340, 123] width 321 height 18
type input "moen"
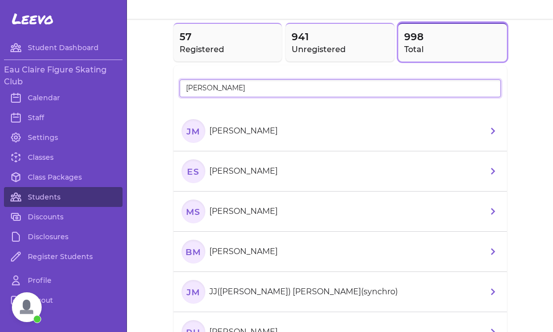
scroll to position [37, 0]
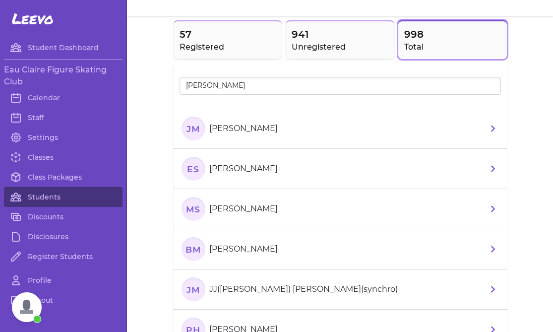
click at [282, 257] on section "BM Berte Heinke Moen" at bounding box center [232, 249] width 100 height 24
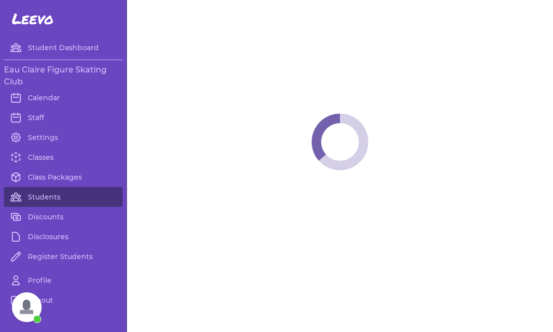
select select "WI"
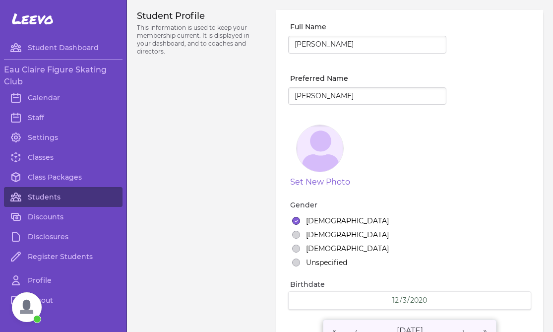
select select "8"
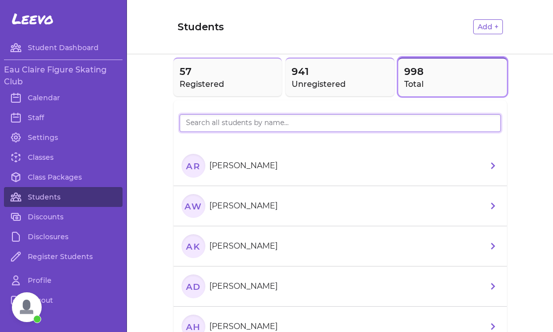
click at [187, 120] on input "search" at bounding box center [340, 123] width 321 height 18
type input "moen"
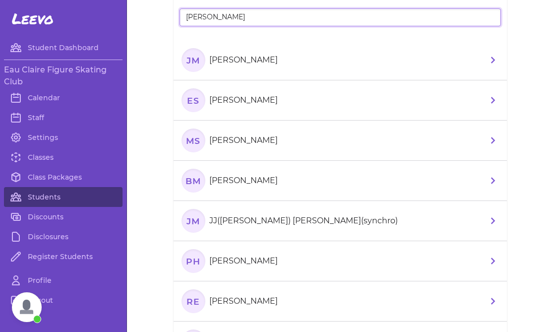
scroll to position [107, 0]
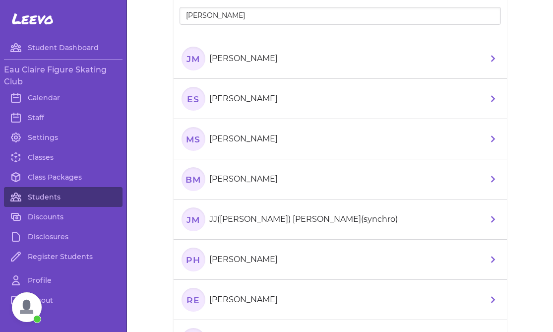
click at [270, 215] on p "JJ([PERSON_NAME]) [PERSON_NAME](synchro)" at bounding box center [303, 219] width 188 height 12
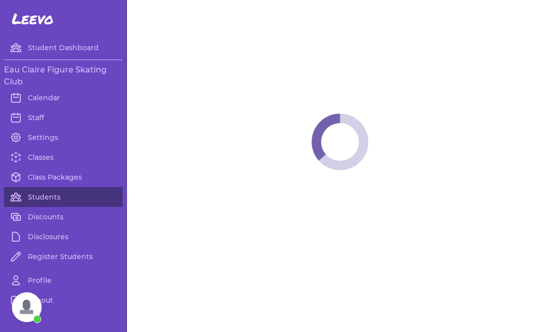
select select "WI"
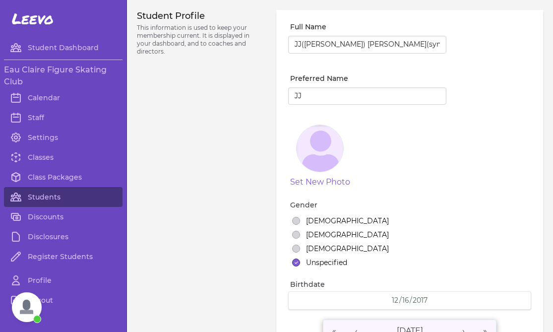
select select "176"
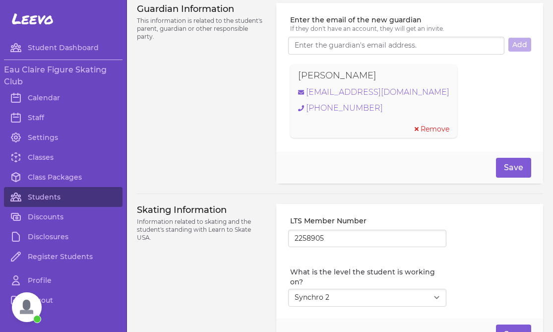
scroll to position [744, 0]
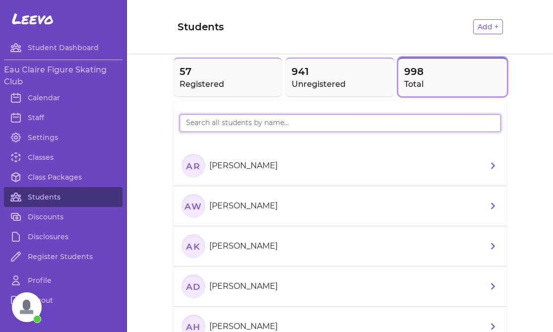
click at [200, 123] on input "search" at bounding box center [340, 123] width 321 height 18
type input "zich"
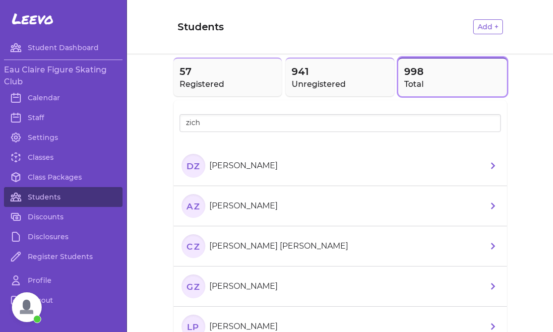
click at [243, 169] on p "[PERSON_NAME]" at bounding box center [243, 166] width 68 height 12
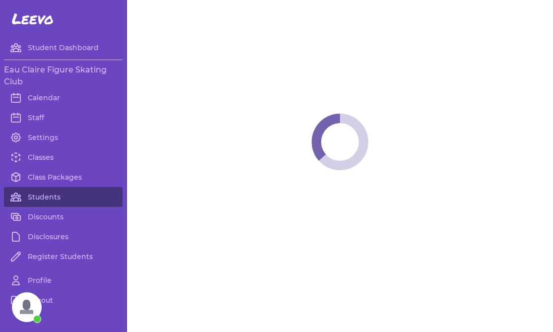
select select "WI"
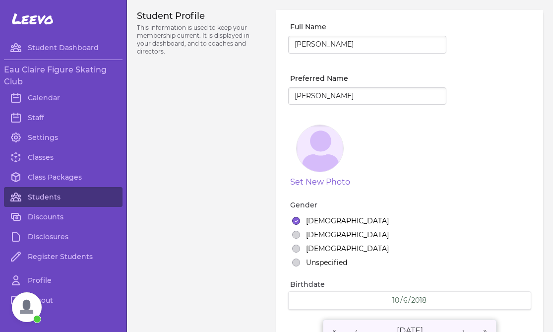
select select "2"
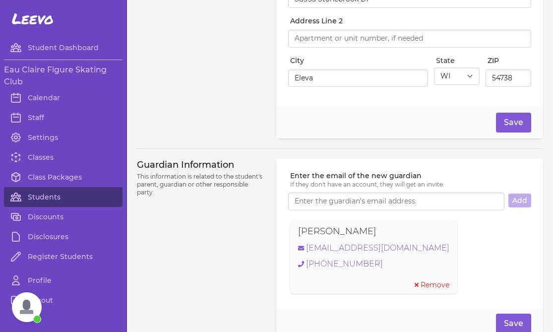
scroll to position [347, 0]
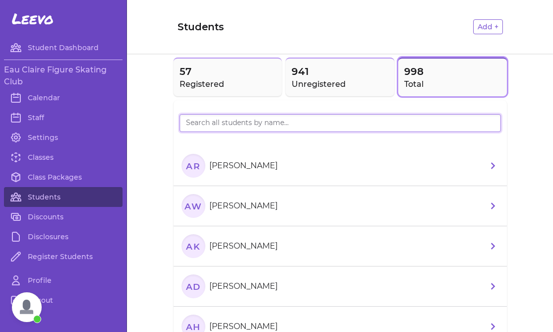
click at [210, 117] on input "search" at bounding box center [340, 123] width 321 height 18
type input "zich"
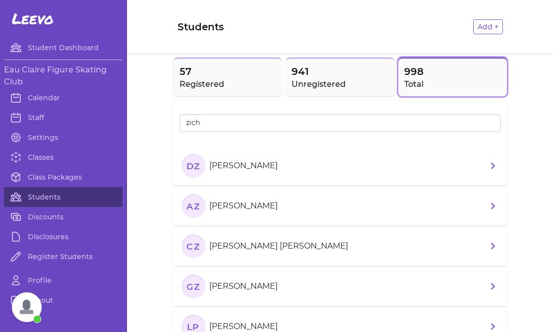
click at [253, 212] on section "AZ August Zich" at bounding box center [232, 206] width 100 height 24
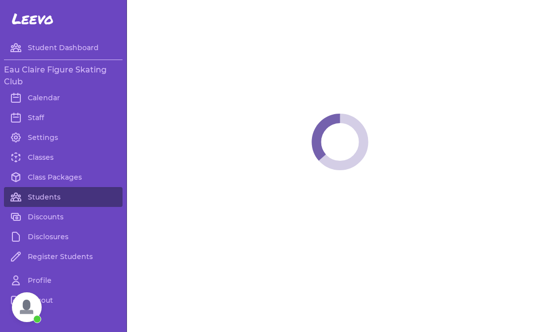
select select "WI"
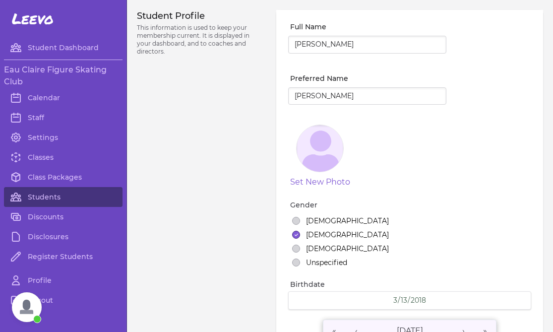
select select "1"
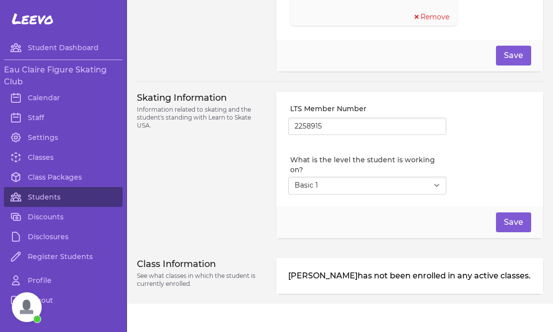
scroll to position [814, 0]
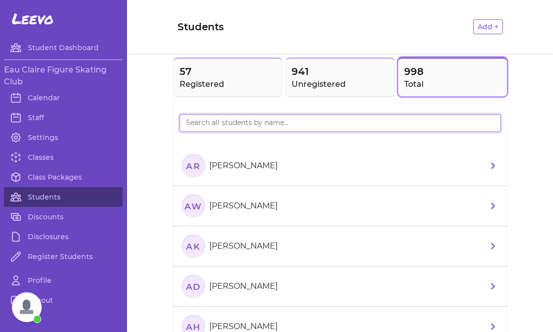
click at [198, 124] on input "search" at bounding box center [340, 123] width 321 height 18
type input "zich"
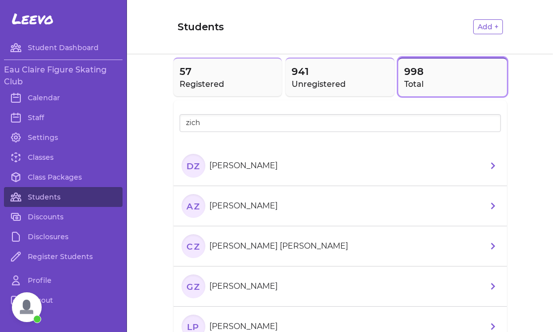
click at [239, 248] on p "[PERSON_NAME] [PERSON_NAME]" at bounding box center [278, 246] width 139 height 12
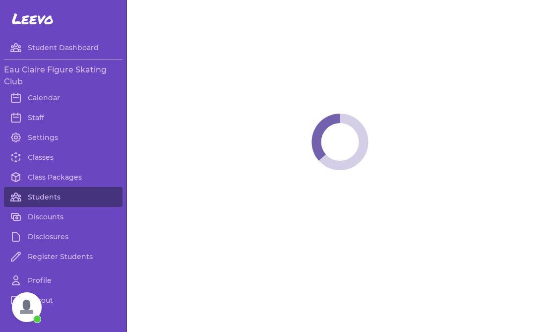
select select "WI"
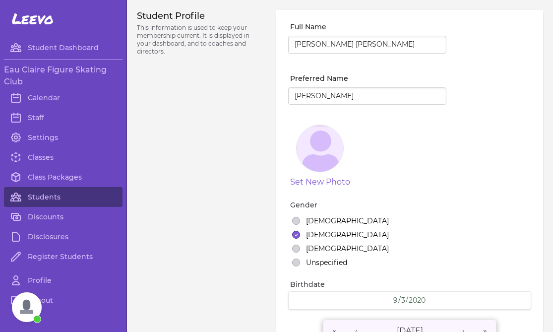
select select "8"
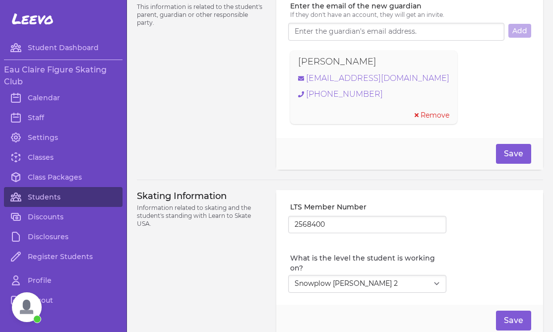
scroll to position [725, 0]
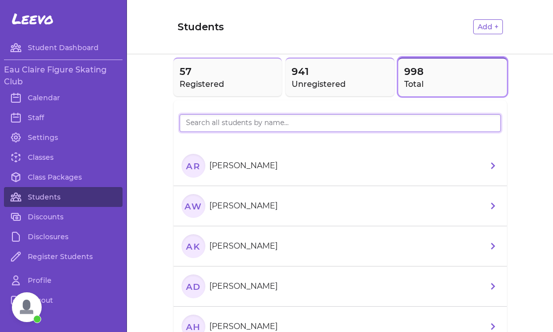
click at [234, 119] on input "search" at bounding box center [340, 123] width 321 height 18
type input "Carlson"
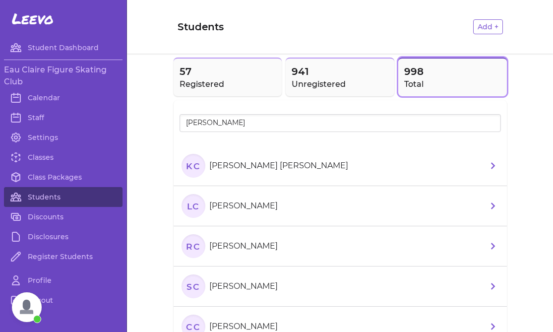
click at [284, 175] on li "KC Knox Carlson" at bounding box center [340, 166] width 333 height 40
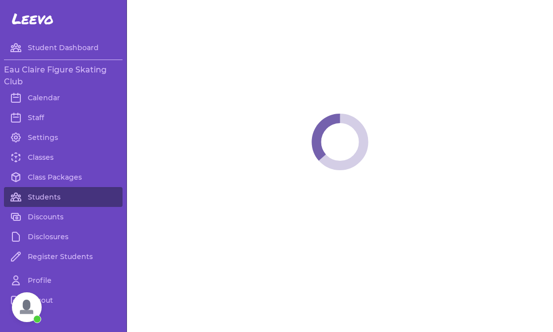
select select "WI"
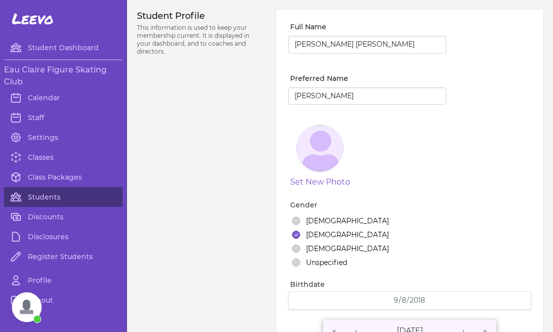
select select "1"
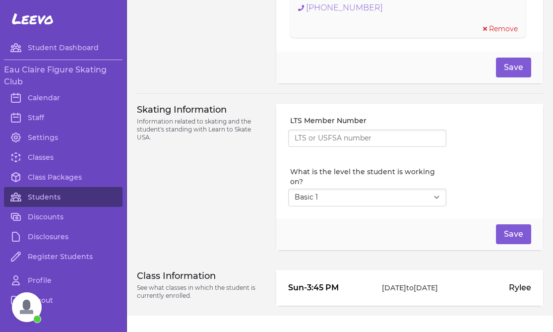
scroll to position [836, 0]
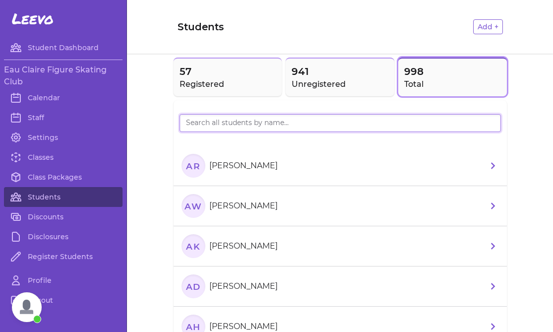
click at [203, 126] on input "search" at bounding box center [340, 123] width 321 height 18
type input "carls"
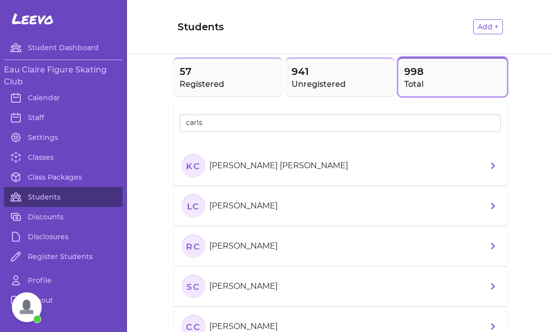
click at [226, 206] on p "[PERSON_NAME]" at bounding box center [243, 206] width 68 height 12
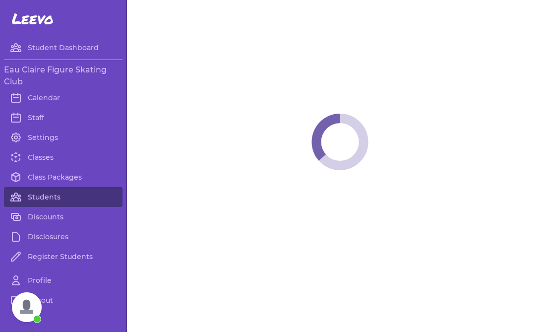
select select "WI"
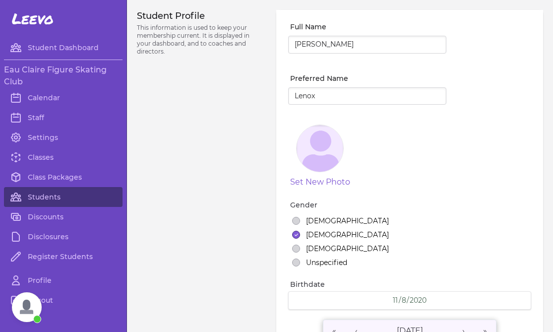
select select "8"
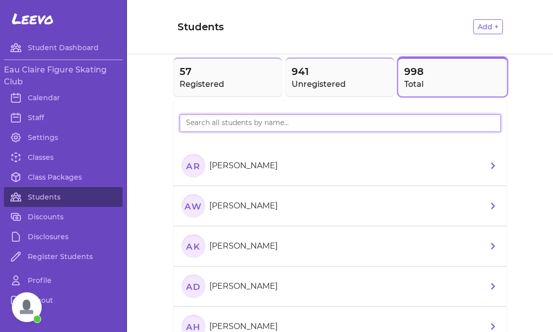
click at [217, 120] on input "search" at bounding box center [340, 123] width 321 height 18
type input "bus"
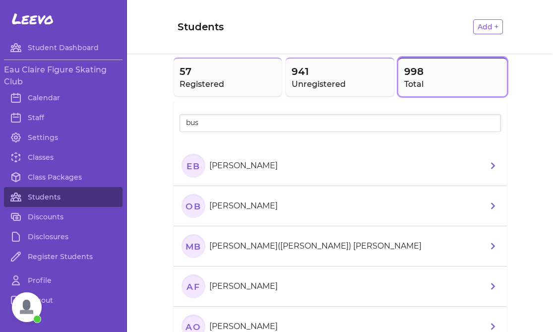
click at [213, 172] on section "EB Emma Bushee" at bounding box center [232, 166] width 100 height 24
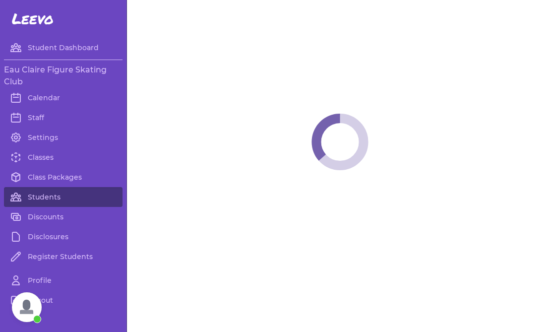
select select "WI"
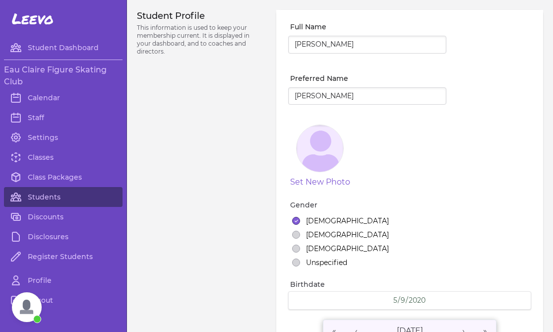
select select "2"
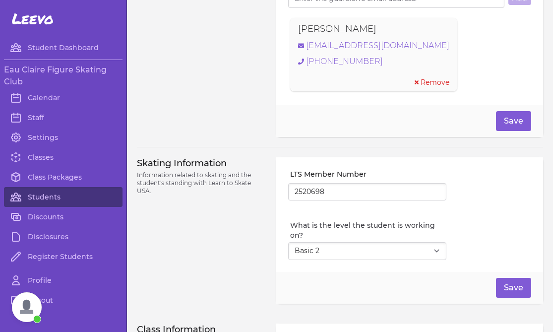
scroll to position [836, 0]
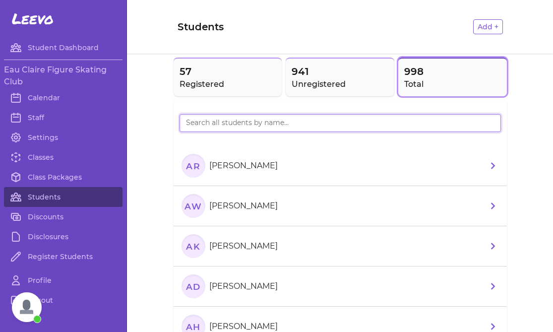
click at [207, 127] on input "search" at bounding box center [340, 123] width 321 height 18
type input "bush"
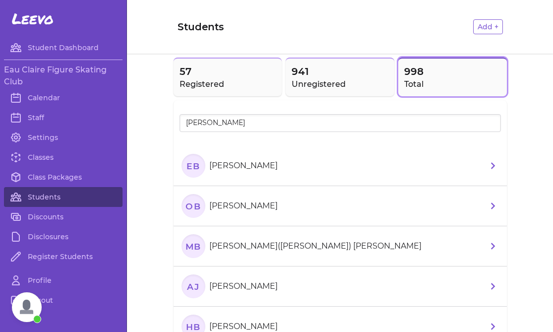
click at [267, 206] on section "OB Oliver Bushee" at bounding box center [232, 206] width 100 height 24
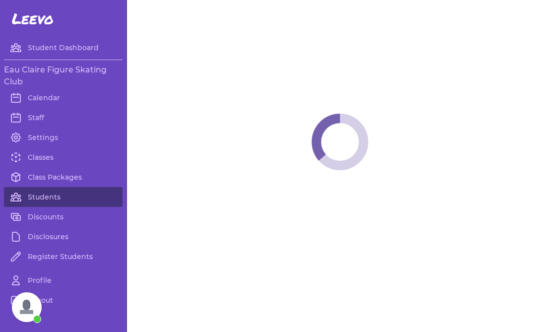
select select "WI"
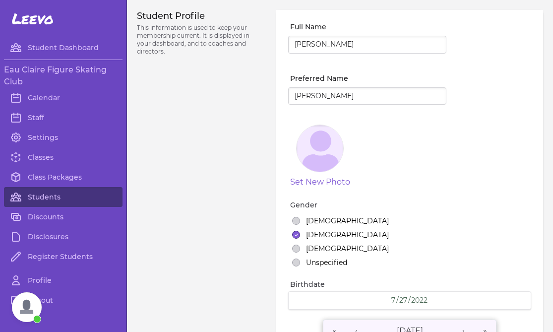
select select "8"
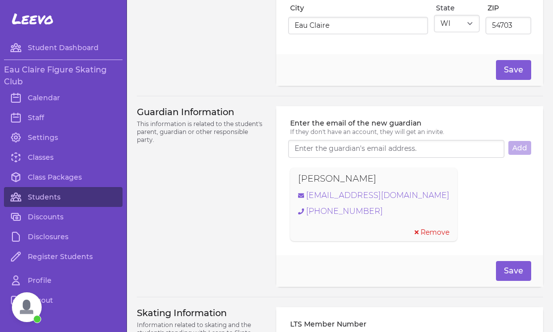
scroll to position [836, 0]
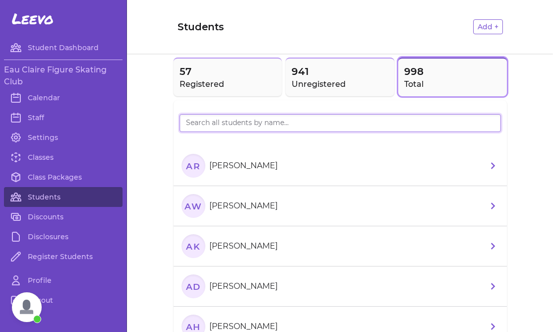
click at [205, 118] on input "search" at bounding box center [340, 123] width 321 height 18
type input "bush"
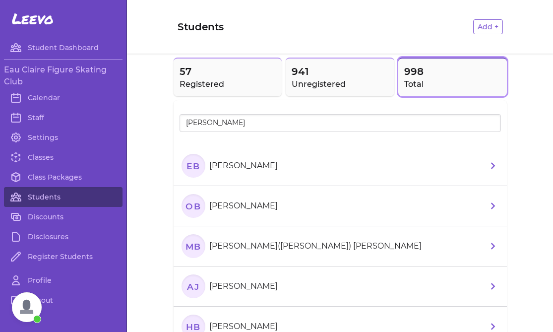
click at [254, 254] on section "MB Matthew(Matt) Bushee" at bounding box center [304, 246] width 244 height 24
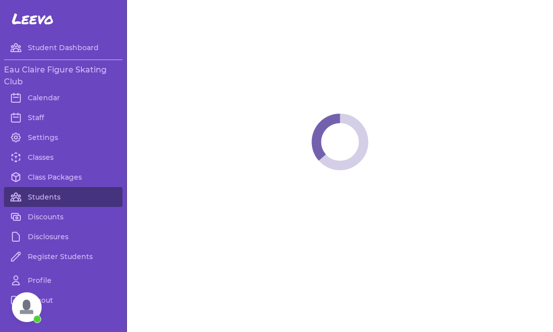
select select "WI"
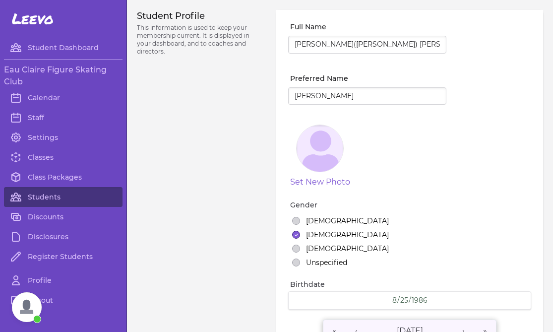
select select "22"
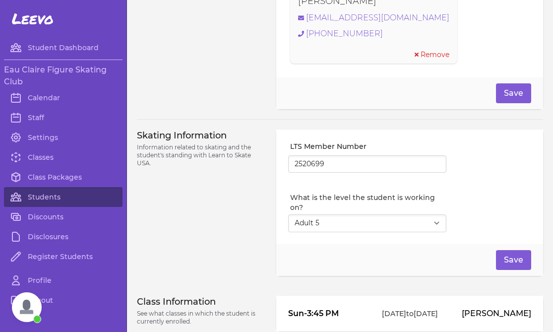
scroll to position [836, 0]
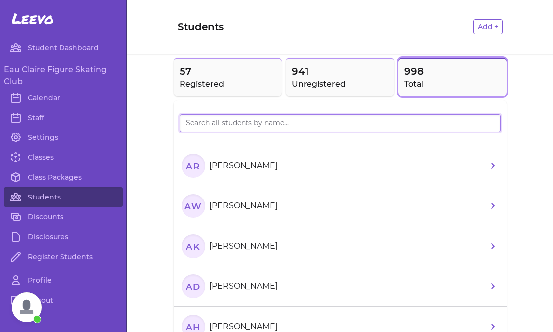
click at [222, 120] on input "search" at bounding box center [340, 123] width 321 height 18
type input "chu"
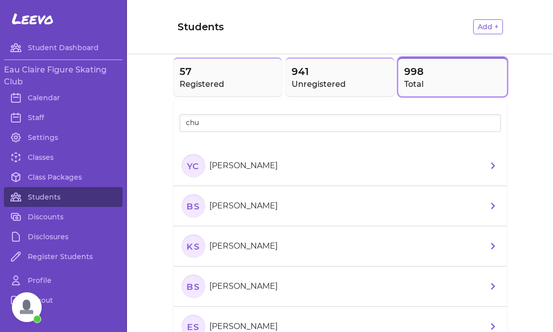
click at [279, 173] on li "YC Yuvan Chundu" at bounding box center [340, 166] width 333 height 40
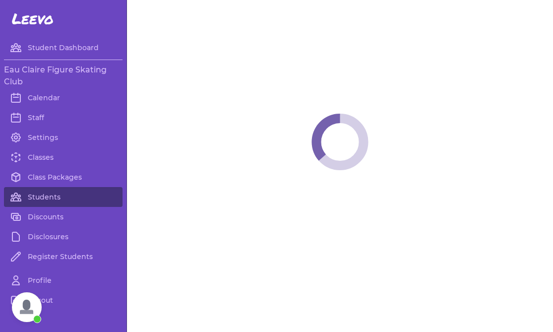
select select "WI"
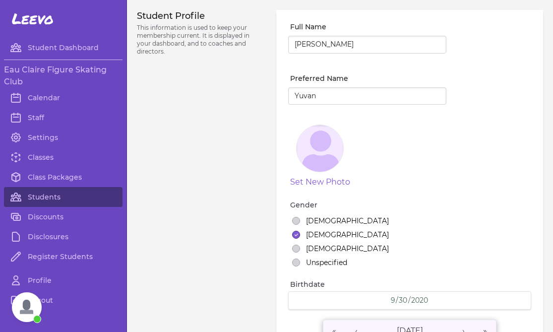
select select "8"
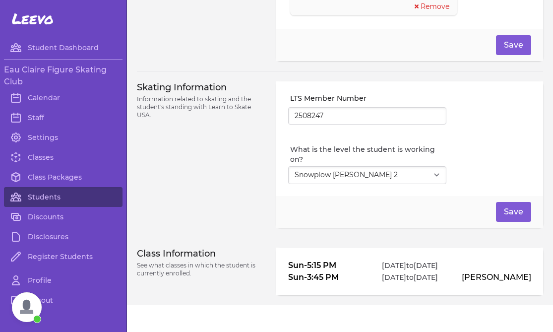
scroll to position [827, 0]
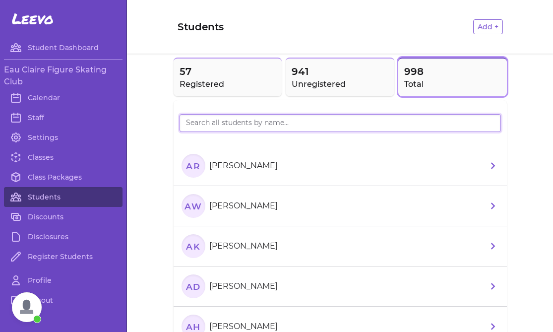
click at [196, 125] on input "search" at bounding box center [340, 123] width 321 height 18
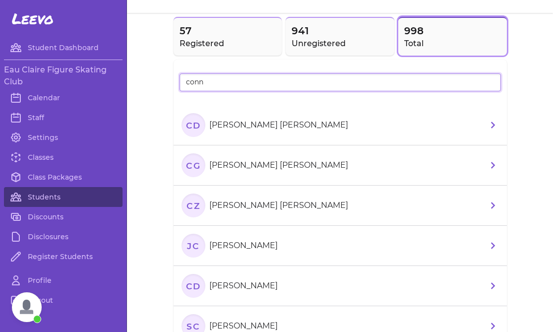
scroll to position [45, 0]
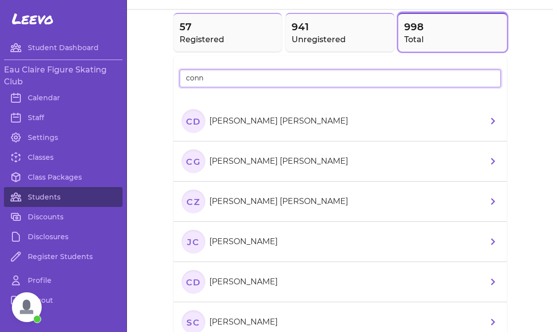
type input "conn"
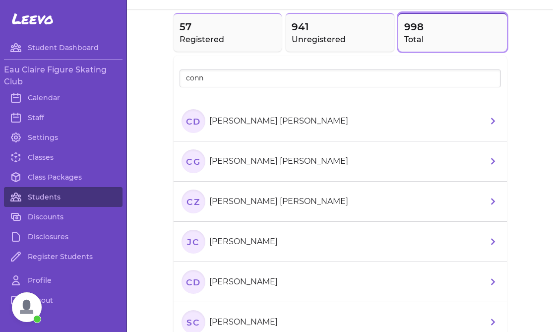
click at [244, 240] on p "[PERSON_NAME]" at bounding box center [243, 242] width 68 height 12
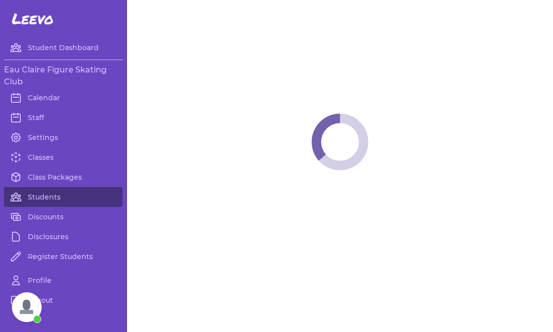
select select "WI"
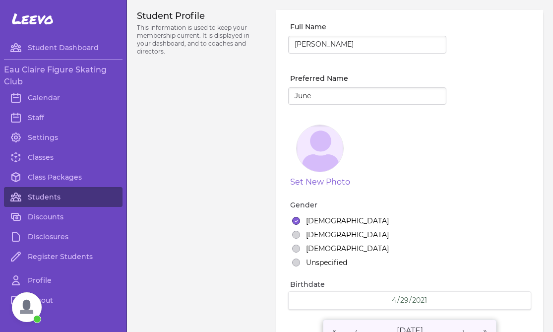
select select "9"
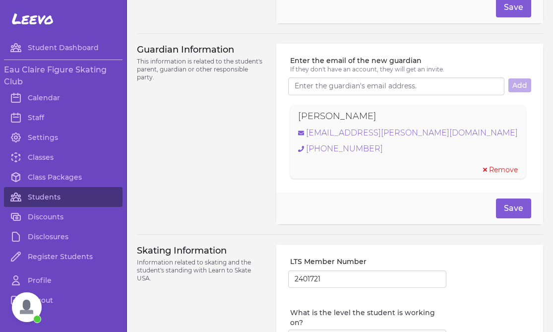
scroll to position [657, 0]
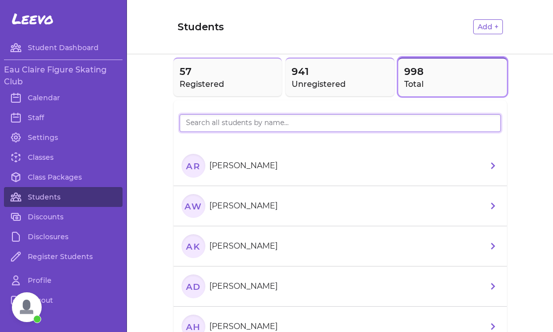
click at [200, 126] on input "search" at bounding box center [340, 123] width 321 height 18
type input "vak"
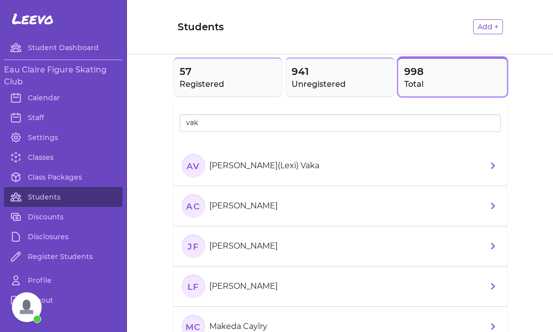
click at [284, 170] on li "AV Alexis(Lexi) Vaka" at bounding box center [340, 166] width 333 height 40
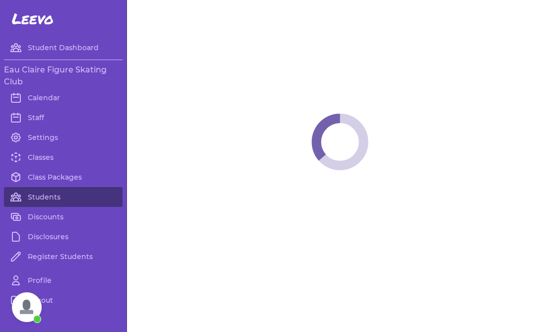
select select "WI"
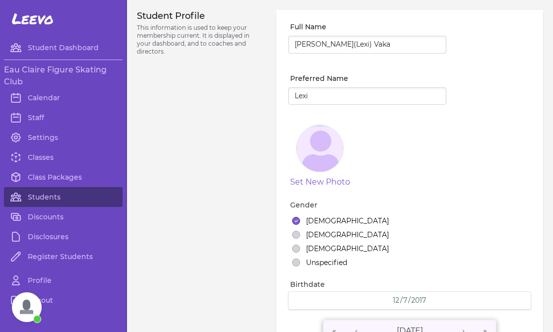
select select "1"
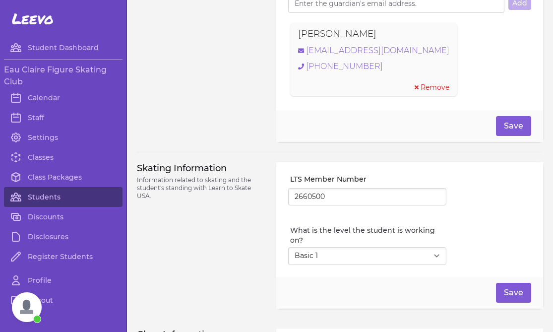
scroll to position [836, 0]
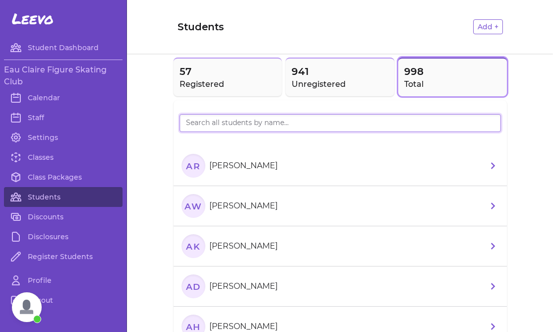
click at [205, 118] on input "search" at bounding box center [340, 123] width 321 height 18
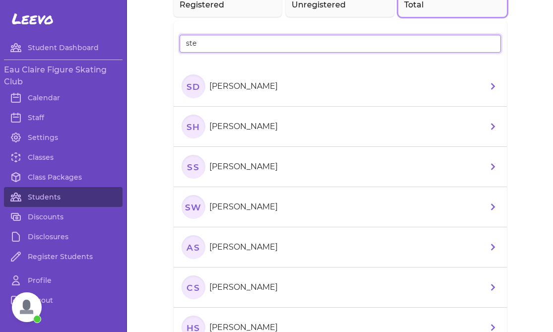
scroll to position [84, 0]
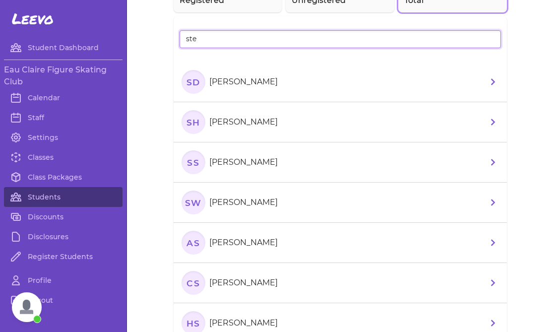
type input "ste"
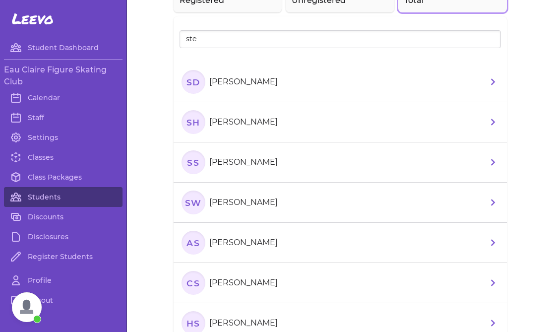
click at [246, 248] on p "[PERSON_NAME]" at bounding box center [243, 243] width 68 height 12
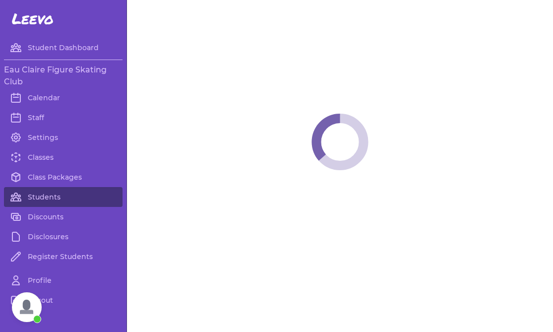
select select "WI"
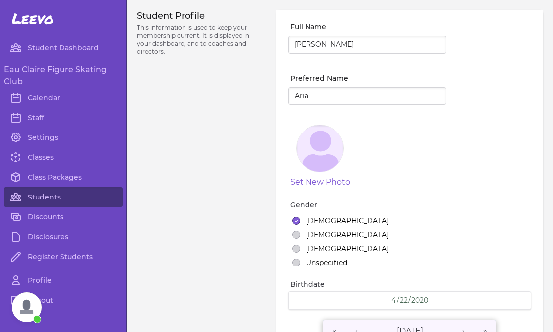
select select "1"
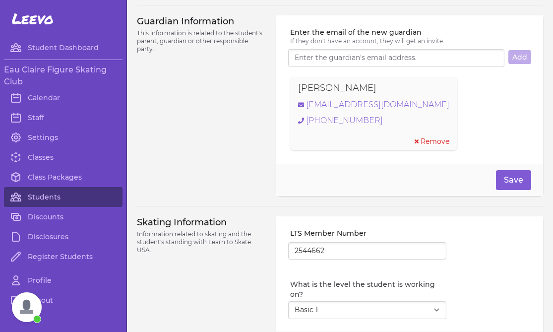
scroll to position [687, 0]
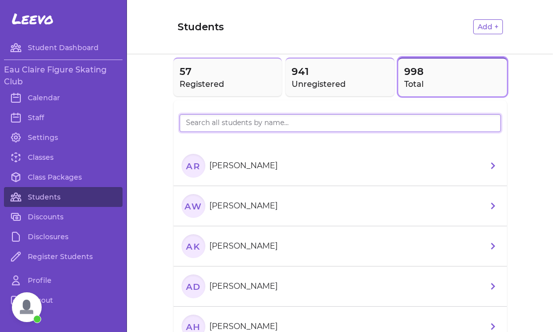
click at [211, 126] on input "search" at bounding box center [340, 123] width 321 height 18
type input "traut"
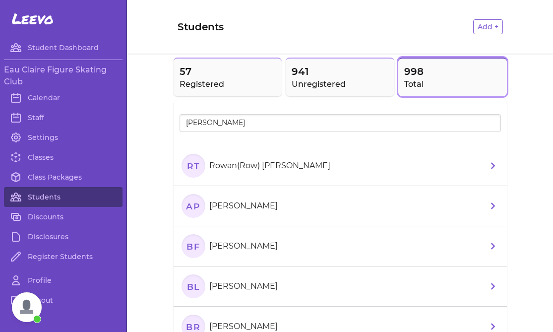
click at [268, 172] on section "RT Rowan(Row) Traut" at bounding box center [258, 166] width 153 height 24
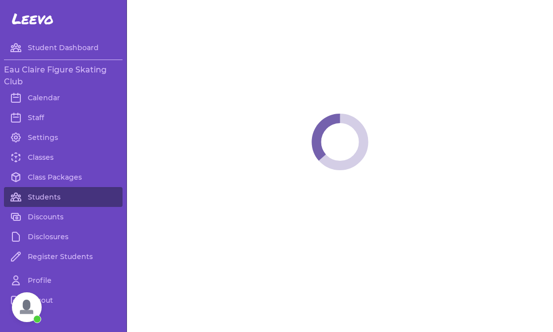
select select "WI"
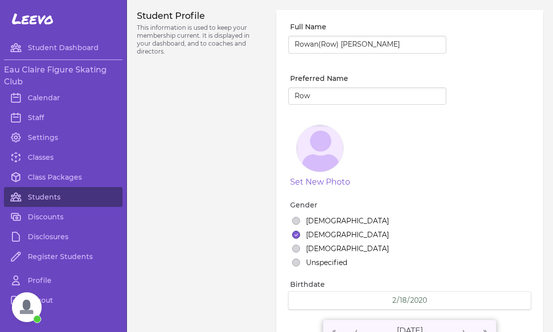
select select "1"
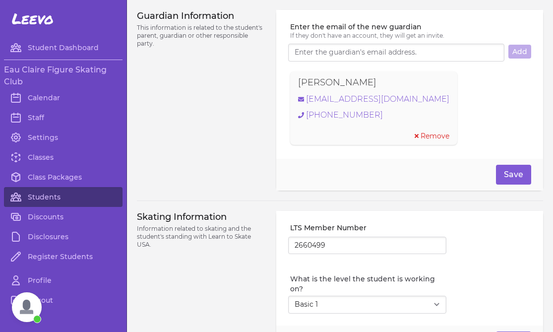
scroll to position [691, 0]
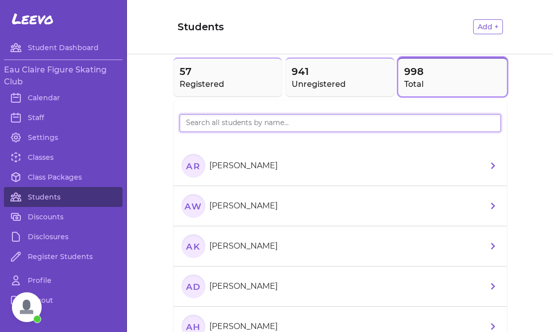
click at [204, 127] on input "search" at bounding box center [340, 123] width 321 height 18
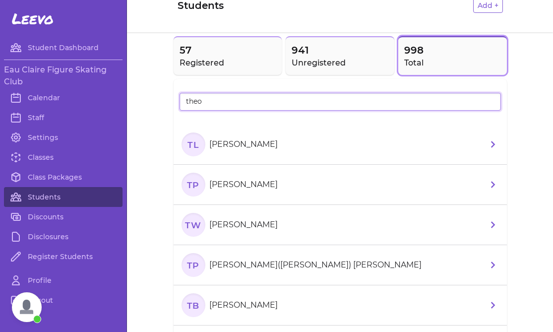
type input "theo"
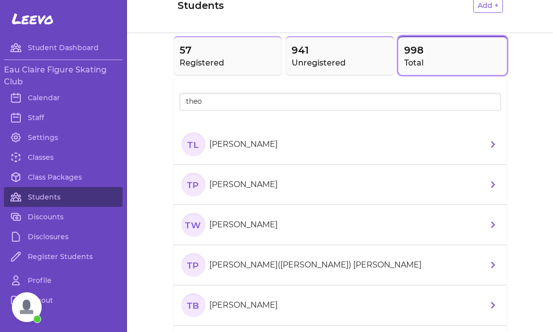
click at [248, 263] on p "[PERSON_NAME]([PERSON_NAME]) [PERSON_NAME]" at bounding box center [315, 265] width 212 height 12
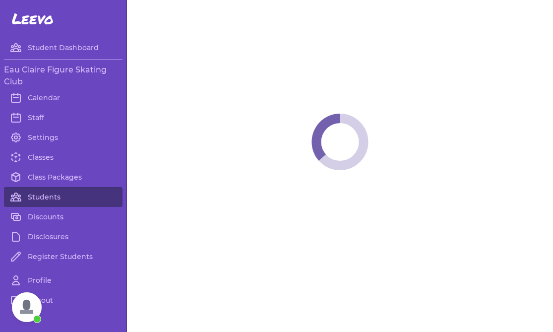
select select "WI"
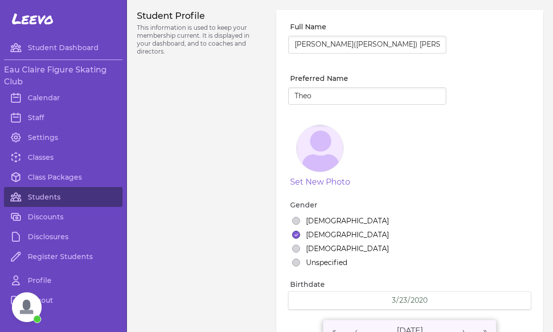
select select "1"
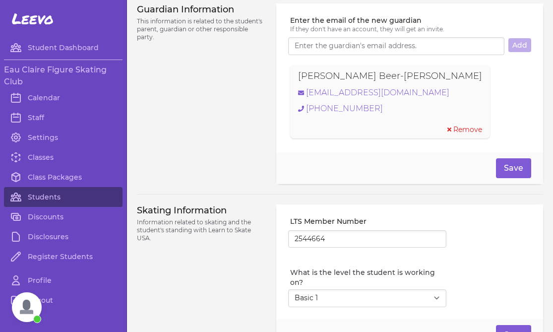
scroll to position [702, 0]
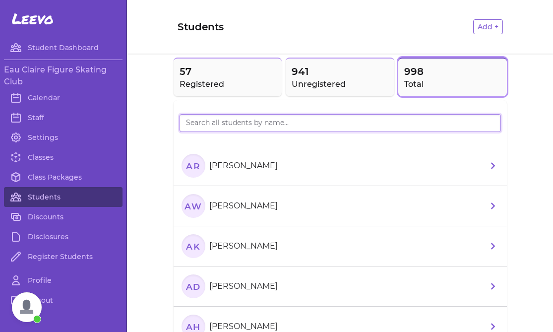
click at [199, 120] on input "search" at bounding box center [340, 123] width 321 height 18
type input "[PERSON_NAME]"
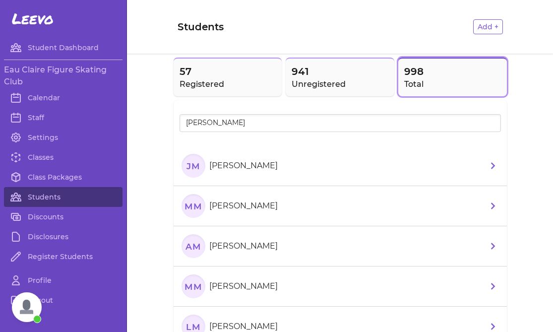
click at [310, 201] on li "MM Mars Meyer" at bounding box center [340, 206] width 333 height 40
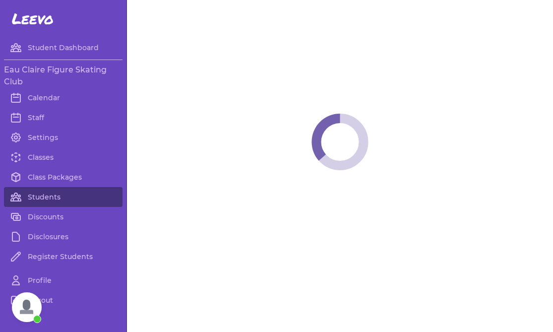
select select "WI"
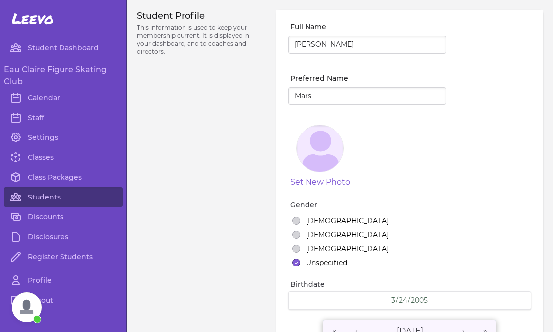
select select "18"
select select "WI"
select select "18"
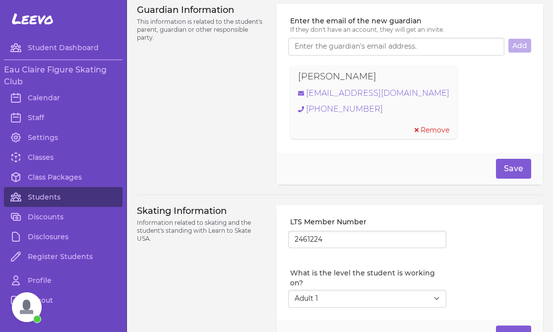
scroll to position [816, 0]
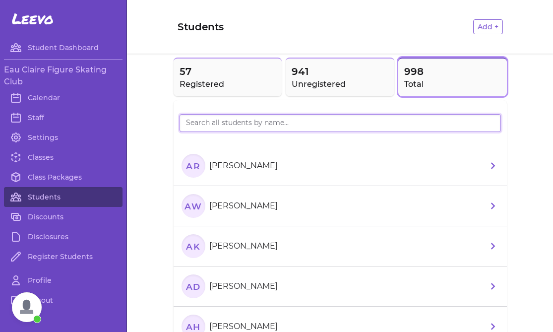
click at [233, 124] on input "search" at bounding box center [340, 123] width 321 height 18
type input "M"
type input "[PERSON_NAME]"
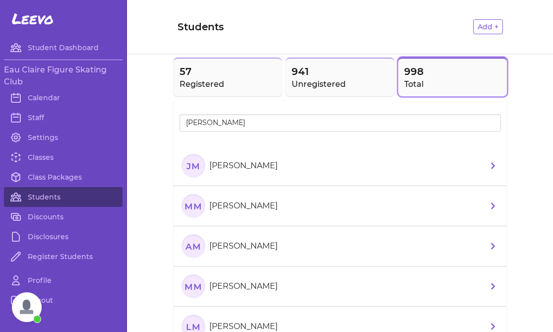
click at [258, 250] on p "[PERSON_NAME]" at bounding box center [243, 246] width 68 height 12
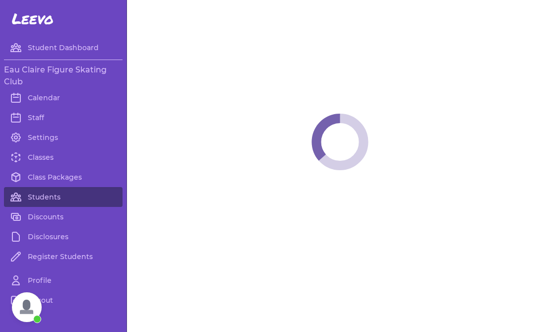
select select "WI"
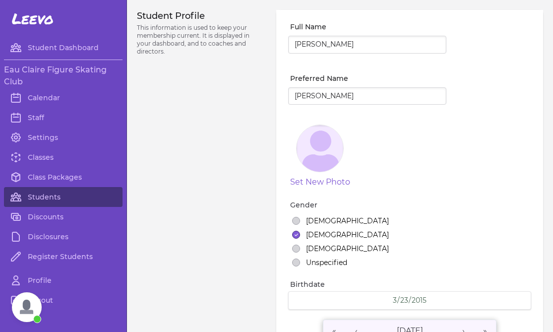
select select "1"
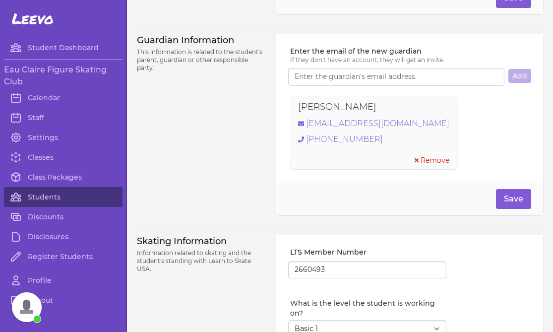
scroll to position [669, 0]
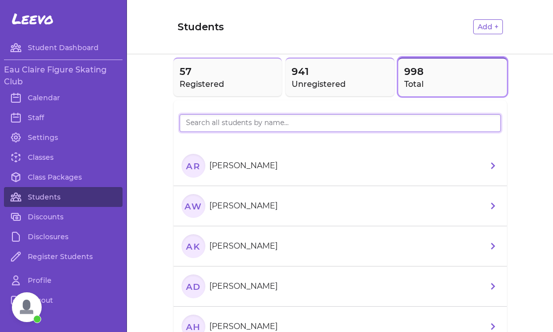
click at [230, 123] on input "search" at bounding box center [340, 123] width 321 height 18
type input "doe"
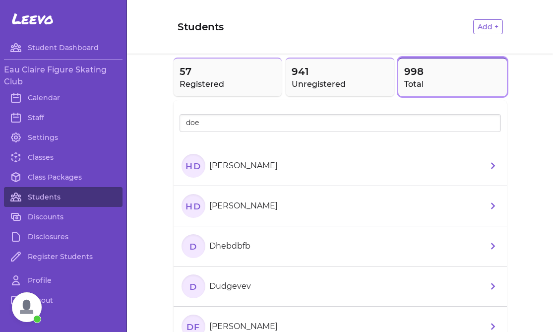
click at [274, 172] on li "HD [PERSON_NAME]" at bounding box center [340, 166] width 333 height 40
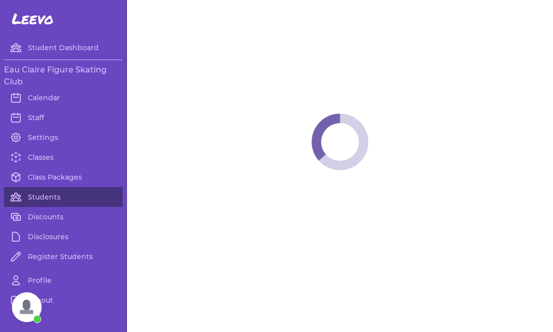
select select "WI"
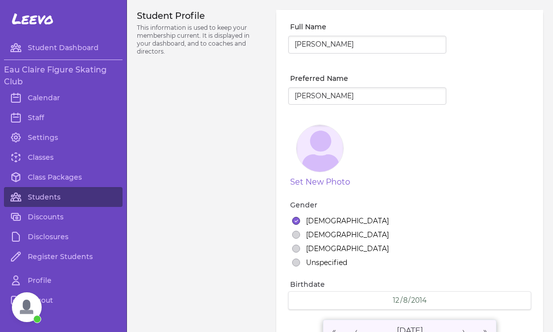
select select "1"
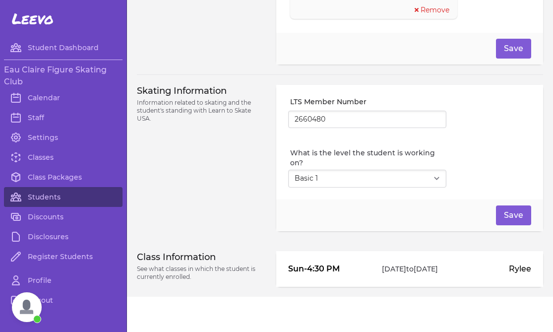
scroll to position [816, 0]
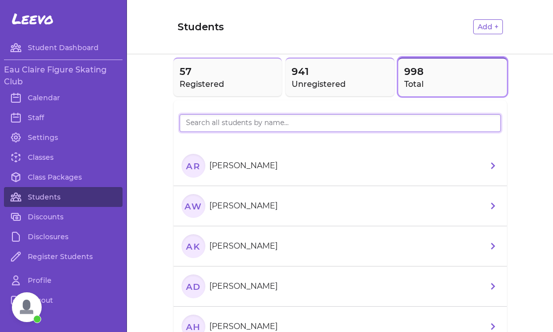
click at [188, 121] on input "search" at bounding box center [340, 123] width 321 height 18
type input "doe"
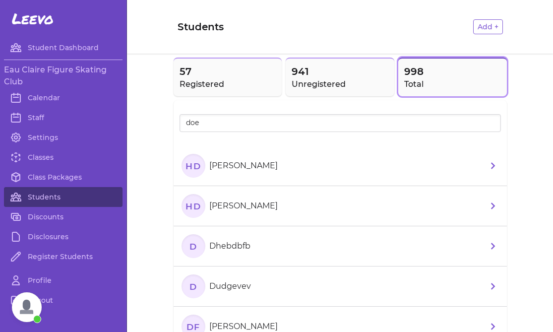
click at [239, 200] on p "[PERSON_NAME]" at bounding box center [243, 206] width 68 height 12
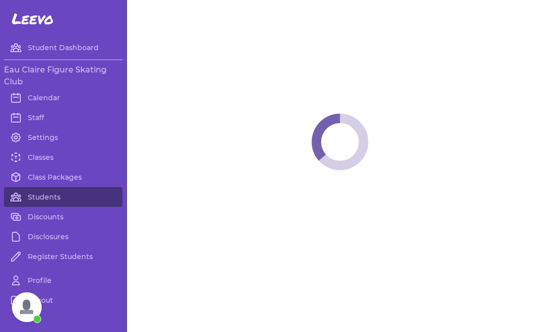
select select "WI"
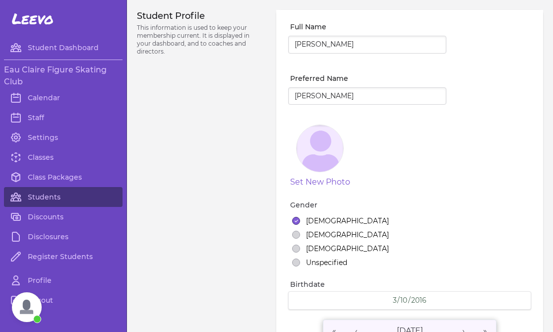
select select "1"
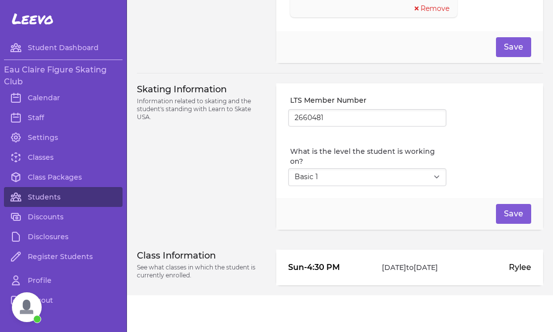
scroll to position [815, 0]
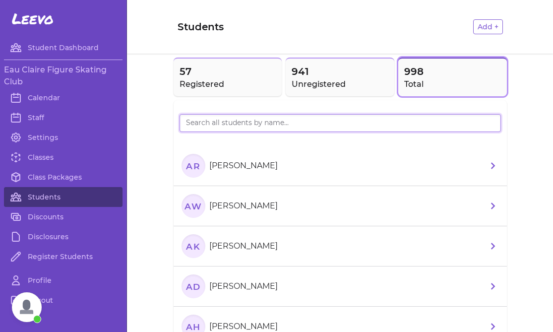
click at [200, 124] on input "search" at bounding box center [340, 123] width 321 height 18
type input "[PERSON_NAME]"
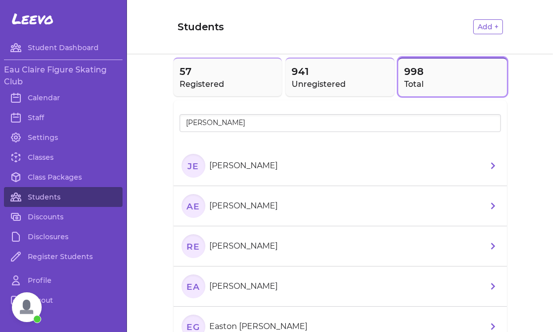
click at [222, 164] on p "[PERSON_NAME]" at bounding box center [243, 166] width 68 height 12
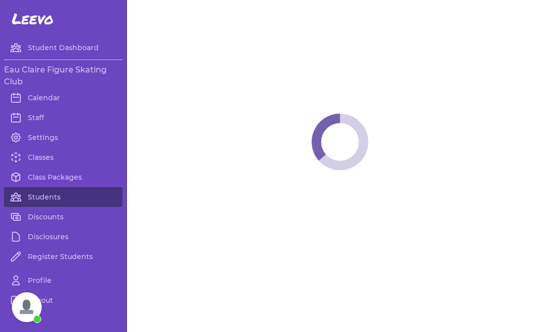
select select "WI"
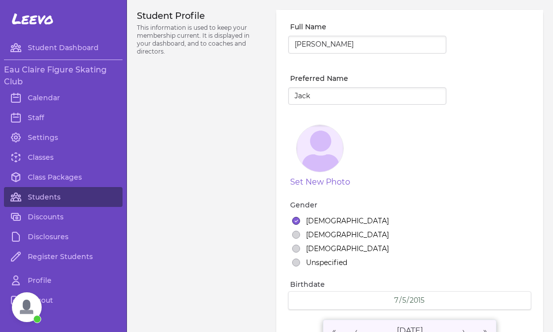
select select "1"
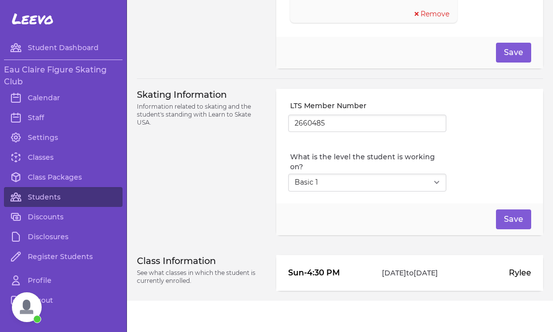
scroll to position [816, 0]
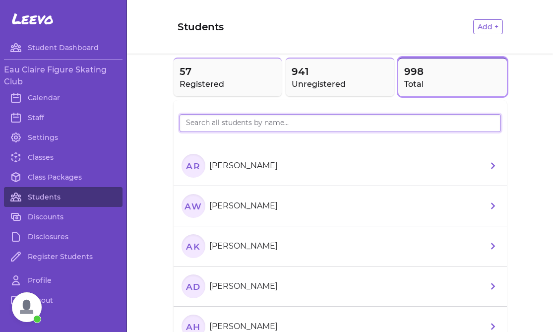
click at [221, 125] on input "search" at bounding box center [340, 123] width 321 height 18
type input "eato"
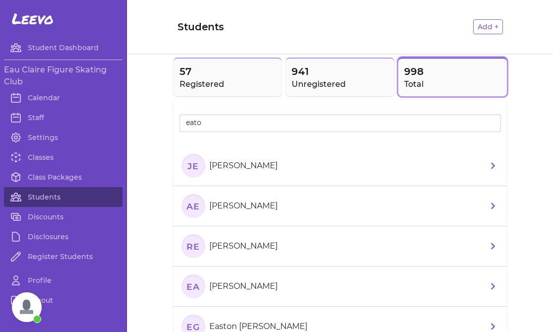
click at [285, 251] on li "RE [PERSON_NAME]" at bounding box center [340, 246] width 333 height 40
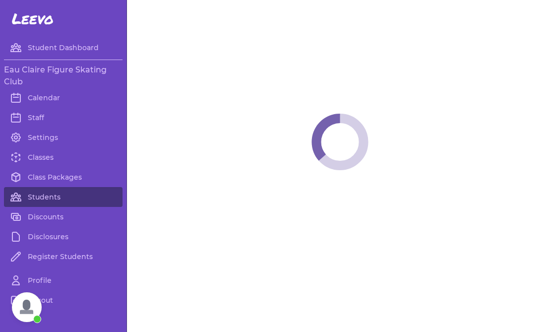
select select "WI"
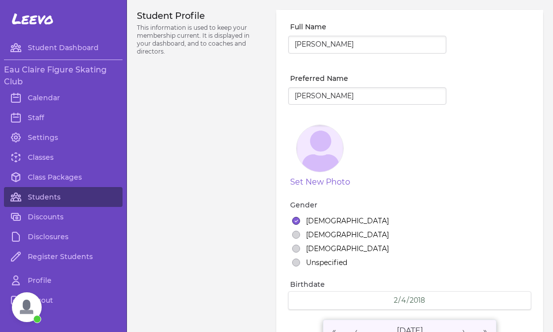
select select "1"
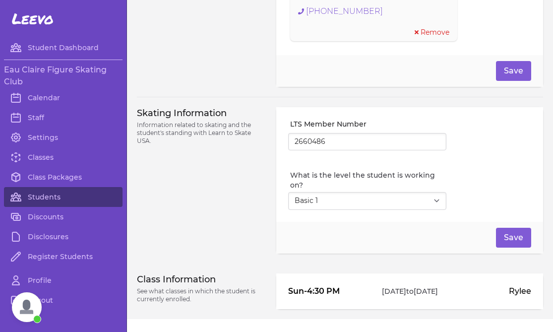
scroll to position [791, 0]
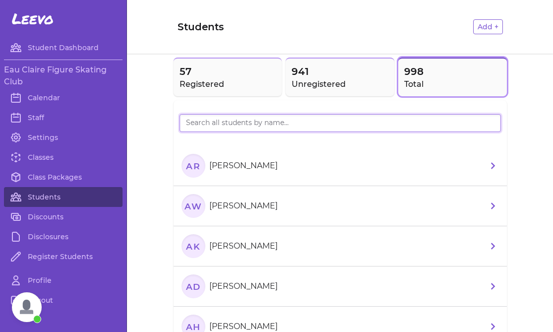
click at [187, 128] on input "search" at bounding box center [340, 123] width 321 height 18
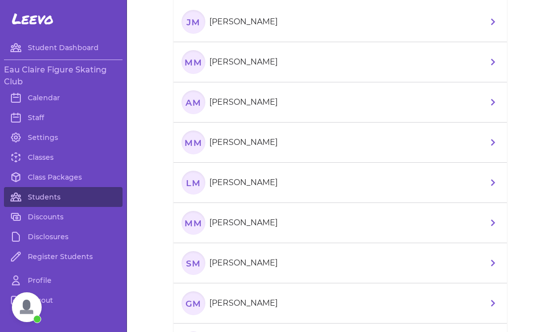
scroll to position [144, 0]
type input "[PERSON_NAME]"
click at [253, 261] on p "[PERSON_NAME]" at bounding box center [243, 262] width 68 height 12
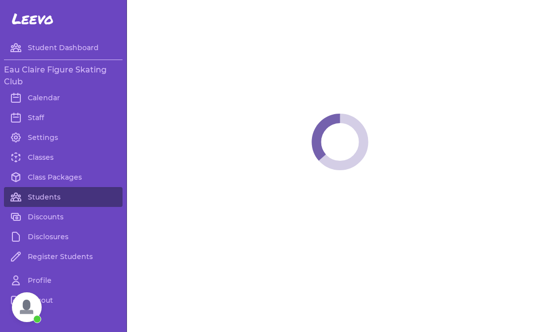
select select "WI"
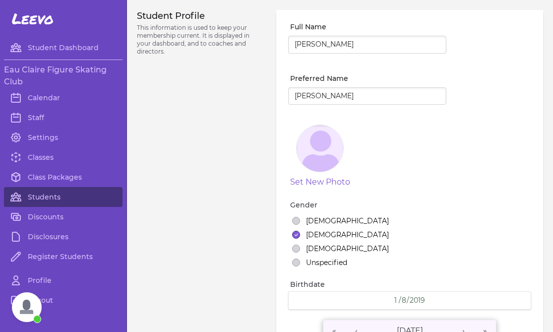
select select "1"
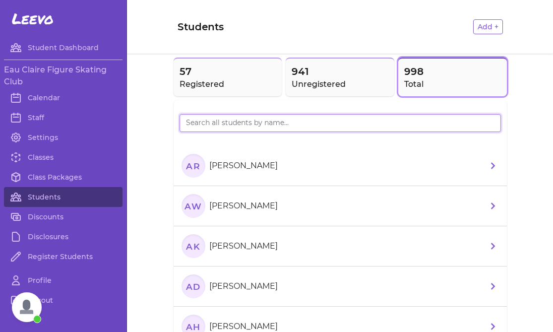
click at [193, 122] on input "search" at bounding box center [340, 123] width 321 height 18
drag, startPoint x: 216, startPoint y: 122, endPoint x: 132, endPoint y: 117, distance: 84.5
type input "arc"
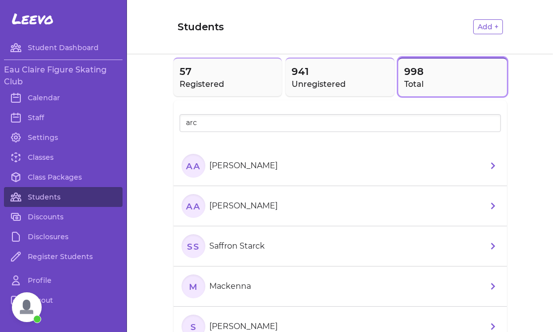
click at [225, 215] on section "AA [PERSON_NAME]" at bounding box center [232, 206] width 100 height 24
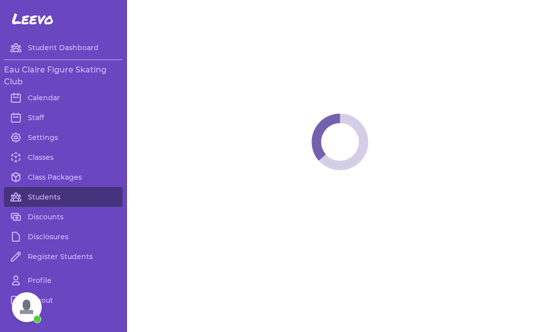
select select "WI"
select select "2"
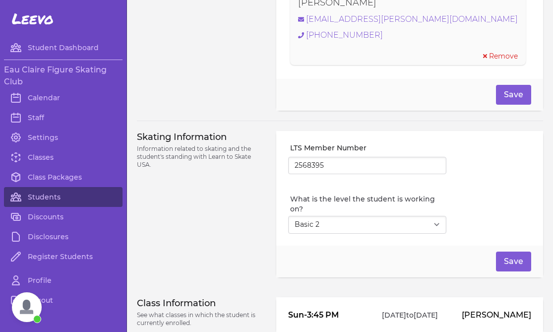
scroll to position [769, 0]
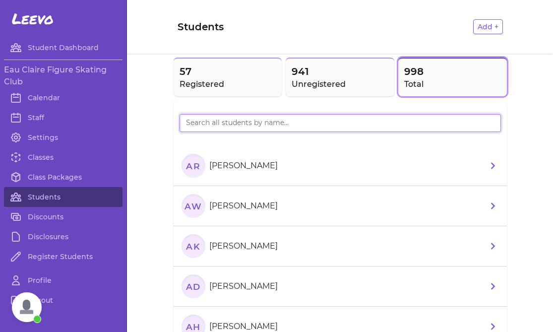
click at [206, 125] on input "search" at bounding box center [340, 123] width 321 height 18
type input "jabl"
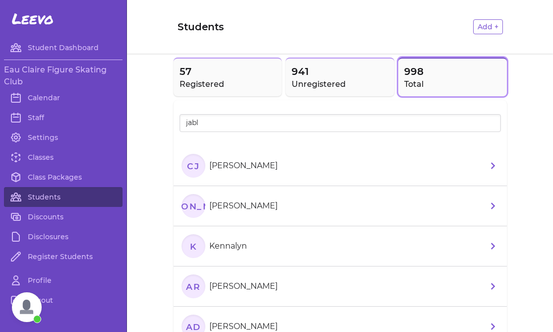
click at [216, 161] on p "[PERSON_NAME]" at bounding box center [243, 166] width 68 height 12
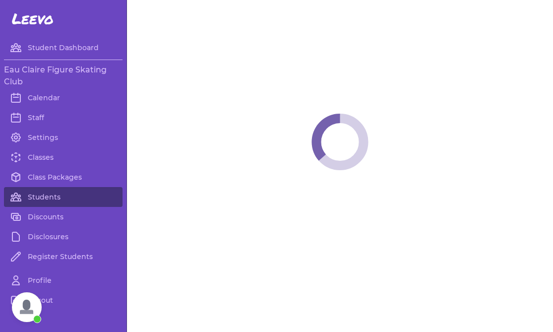
select select "WI"
select select "2"
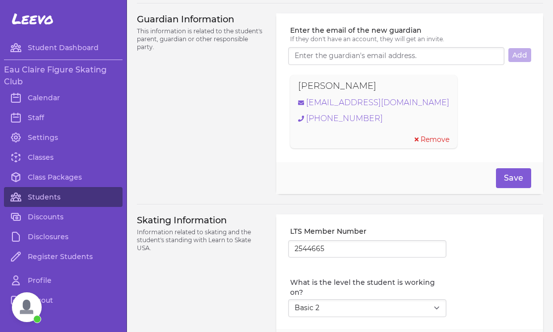
scroll to position [710, 0]
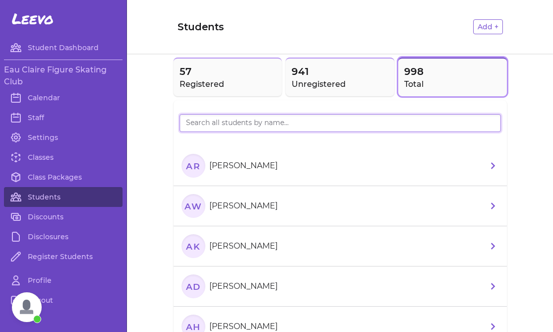
click at [227, 120] on input "search" at bounding box center [340, 123] width 321 height 18
type input "zich"
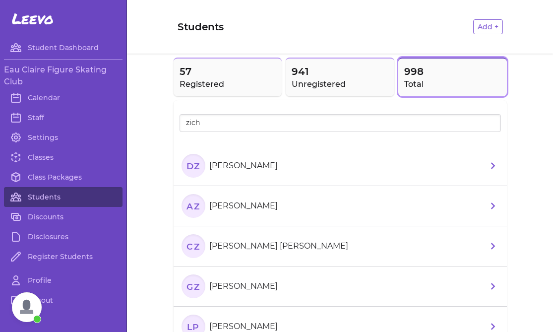
click at [276, 162] on li "DZ [PERSON_NAME]" at bounding box center [340, 166] width 333 height 40
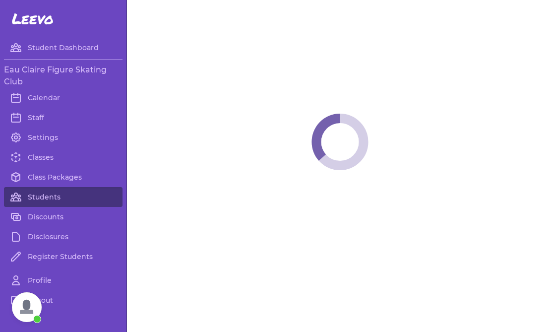
select select "WI"
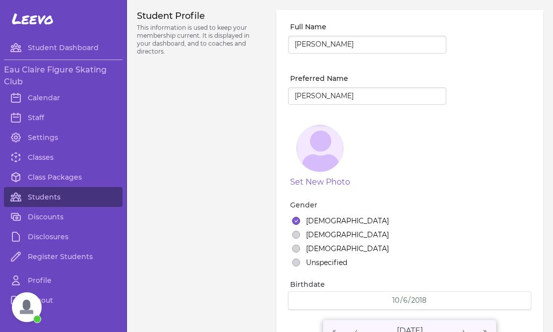
select select "2"
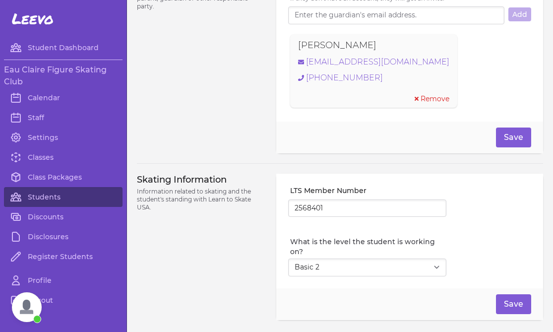
scroll to position [797, 0]
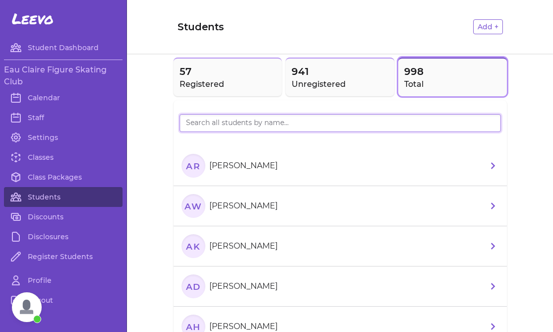
click at [194, 123] on input "search" at bounding box center [340, 123] width 321 height 18
type input "[PERSON_NAME]"
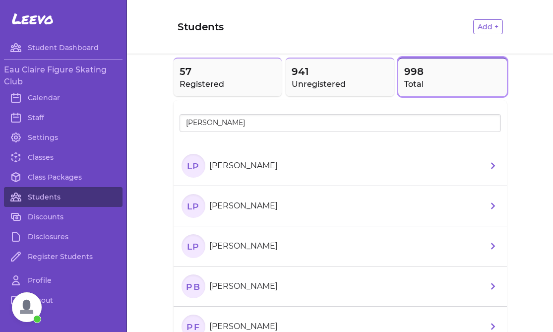
click at [266, 198] on section "LP [PERSON_NAME]" at bounding box center [232, 206] width 100 height 24
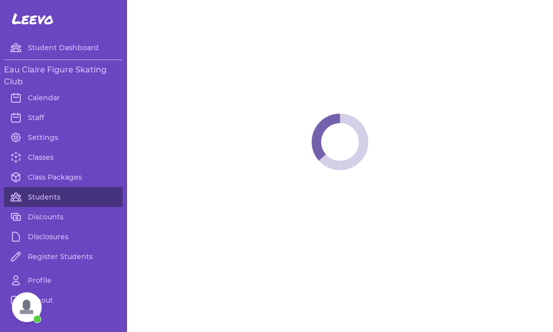
select select "WI"
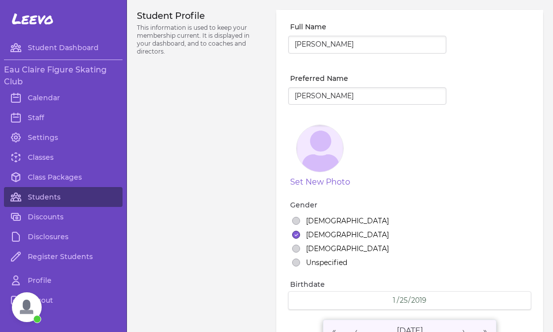
select select "3"
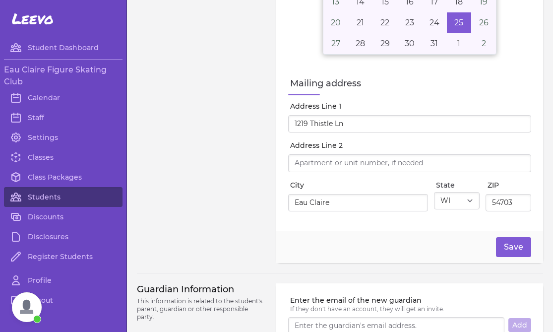
scroll to position [337, 0]
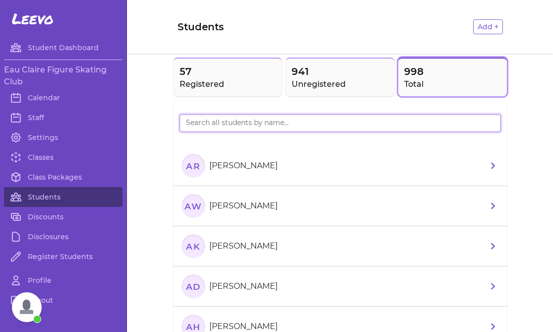
click at [206, 125] on input "search" at bounding box center [340, 123] width 321 height 18
type input "haj"
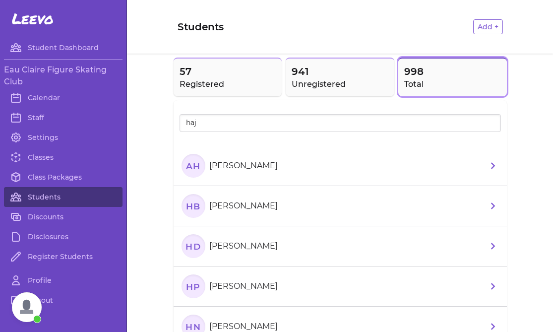
click at [288, 169] on li "AH [PERSON_NAME]" at bounding box center [340, 166] width 333 height 40
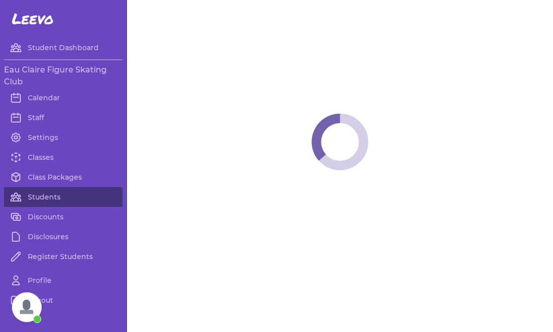
select select "WI"
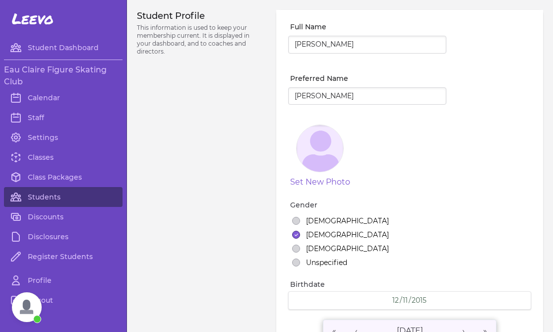
select select "3"
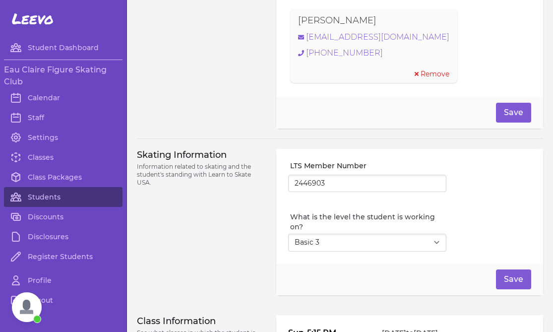
scroll to position [827, 0]
